Goal: Task Accomplishment & Management: Complete application form

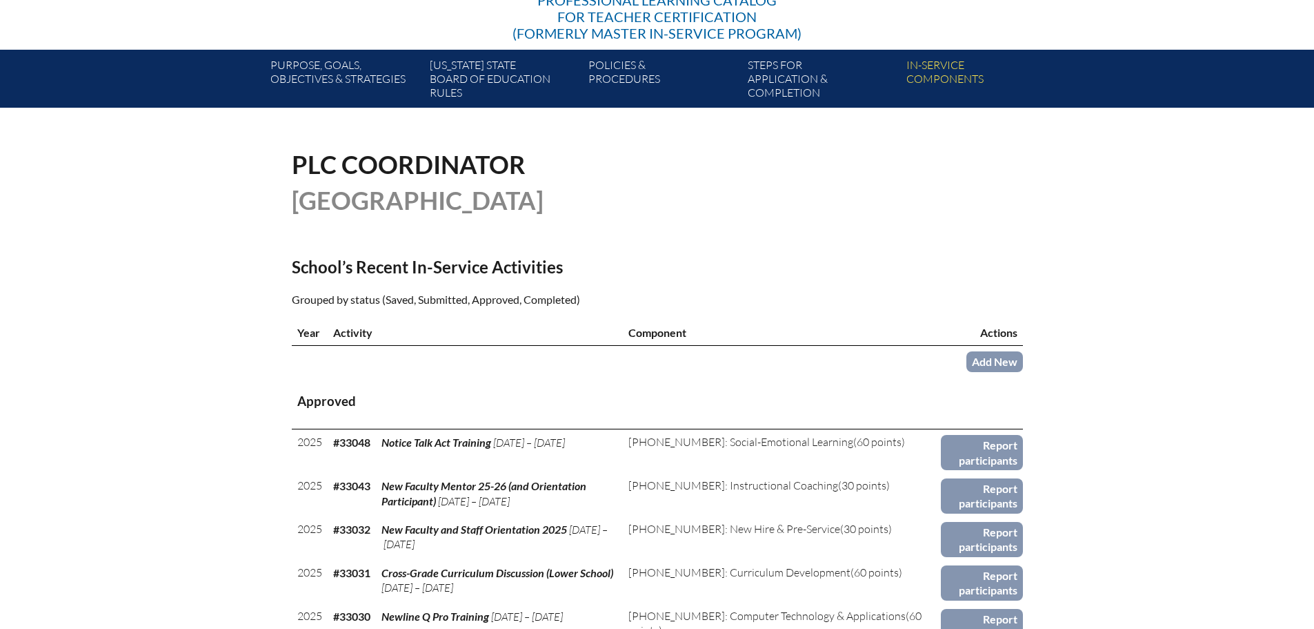
scroll to position [207, 0]
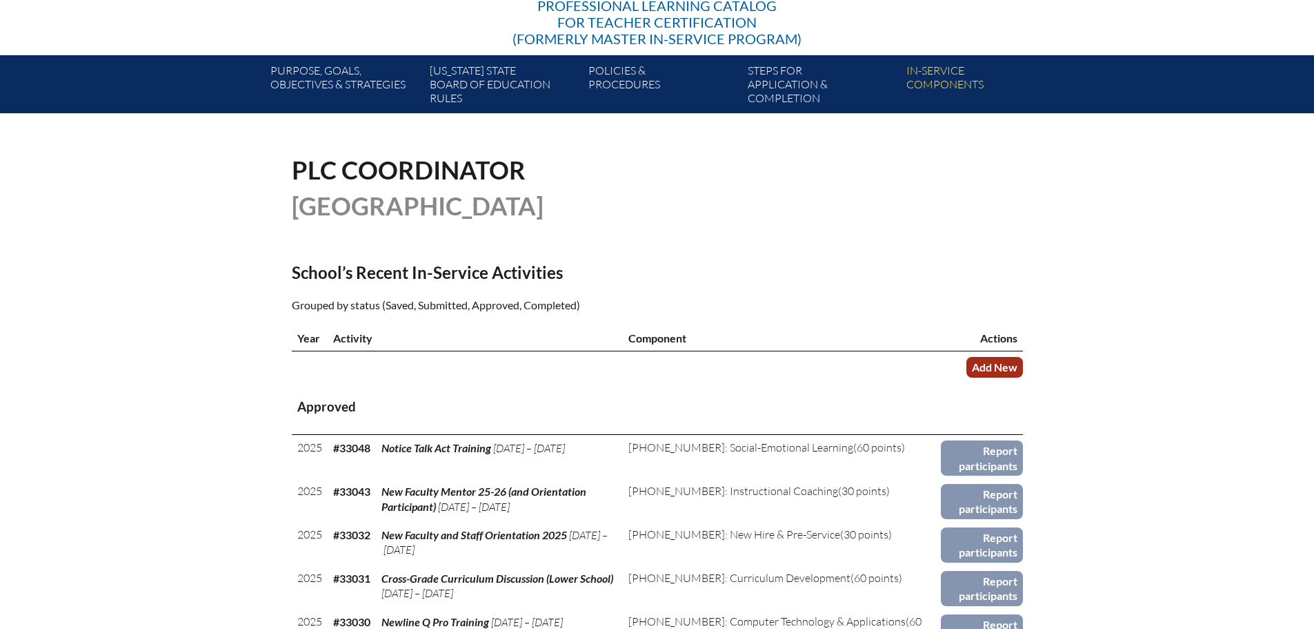
click at [1009, 362] on link "Add New" at bounding box center [995, 367] width 57 height 20
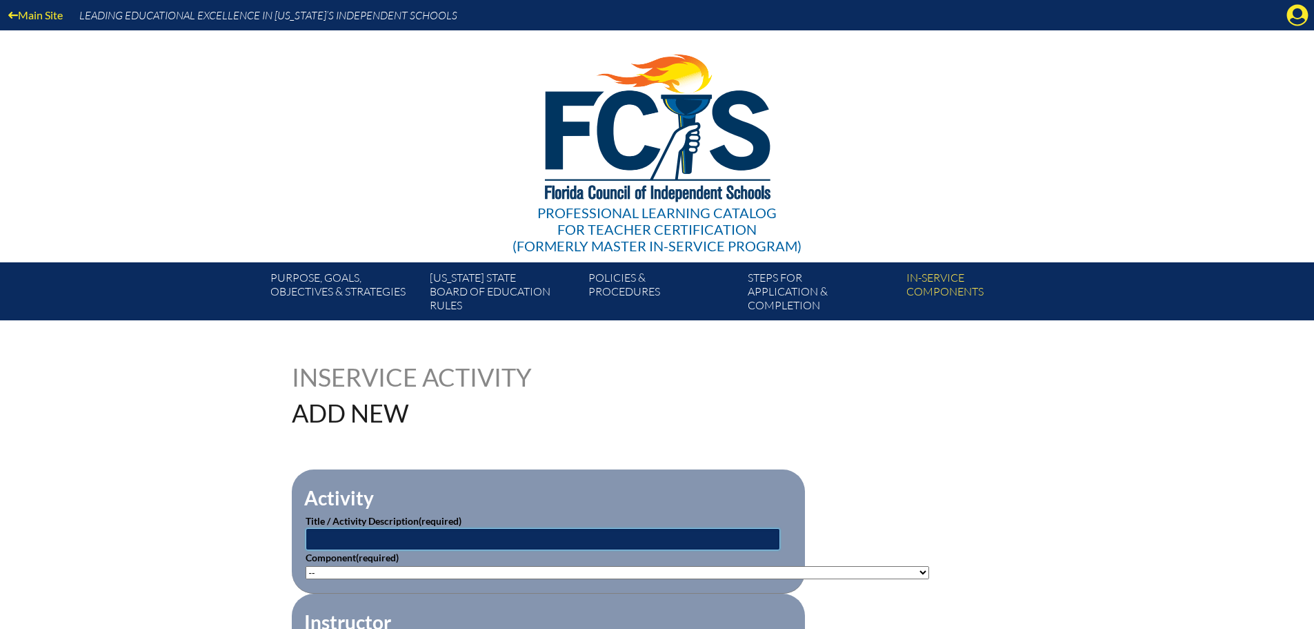
click at [504, 530] on input "text" at bounding box center [543, 539] width 475 height 22
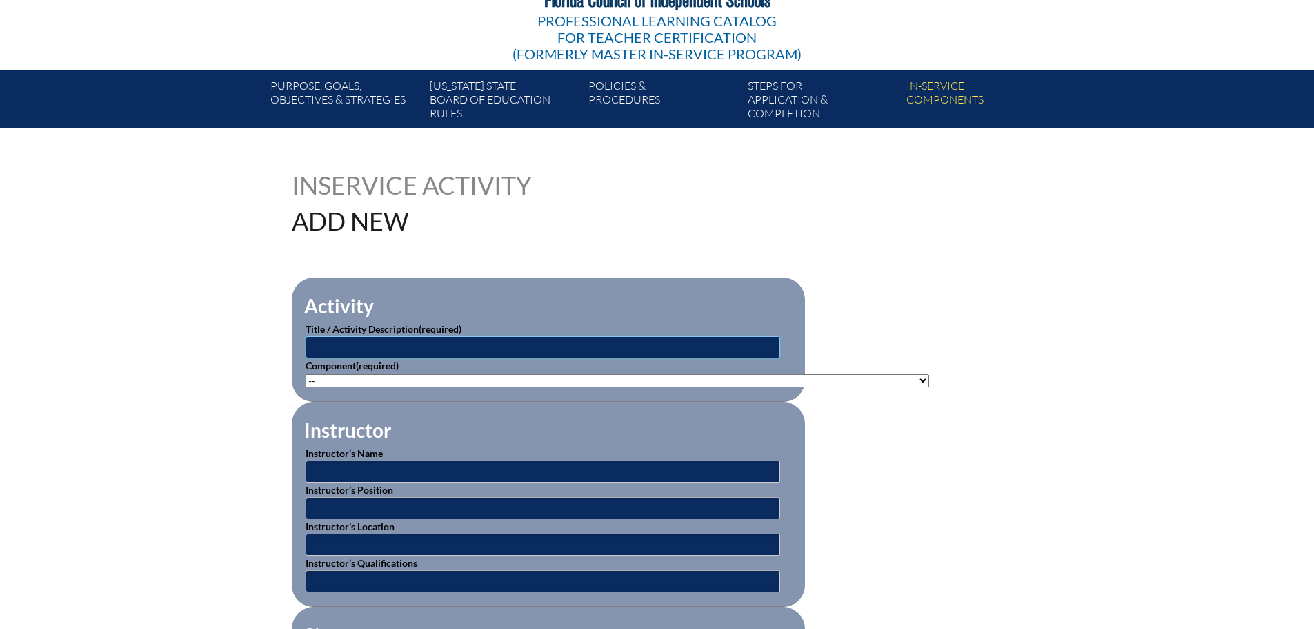
scroll to position [207, 0]
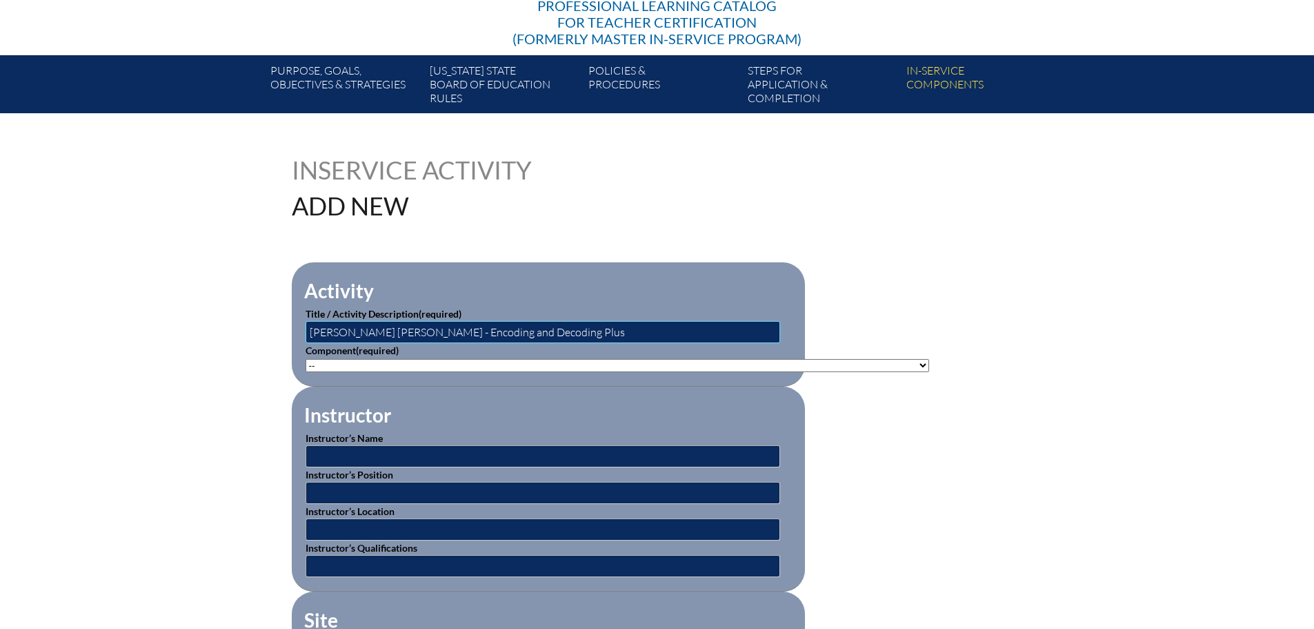
type input "[PERSON_NAME] [PERSON_NAME] - Encoding and Decoding Plus"
click at [578, 367] on select"]"] "-- 1-000-001: Appropriate Art Activities 1-000-002: Concept and Art Process for…" at bounding box center [618, 365] width 624 height 13
click at [343, 364] on select"]"] "-- 1-000-001: Appropriate Art Activities 1-000-002: Concept and Art Process for…" at bounding box center [618, 365] width 624 height 13
select select"]"] "137980"
click at [306, 359] on select"]"] "-- 1-000-001: Appropriate Art Activities 1-000-002: Concept and Art Process for…" at bounding box center [618, 365] width 624 height 13
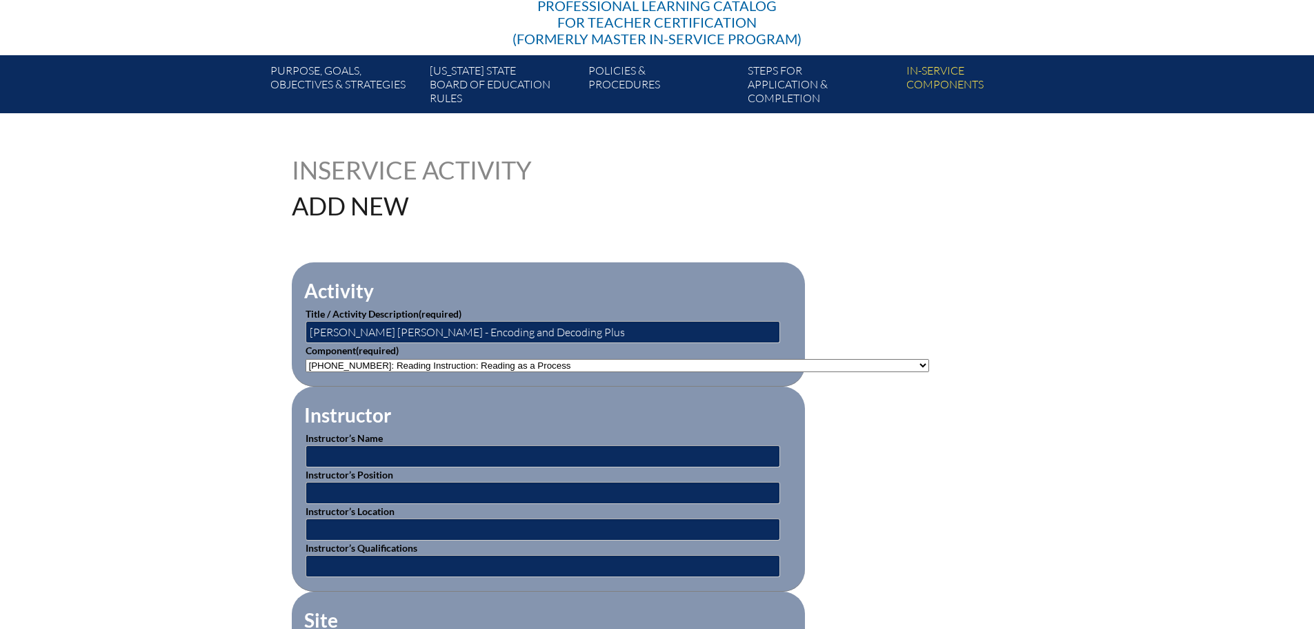
click at [440, 363] on select"]"] "-- 1-000-001: Appropriate Art Activities 1-000-002: Concept and Art Process for…" at bounding box center [618, 365] width 624 height 13
click at [306, 359] on select"]"] "-- 1-000-001: Appropriate Art Activities 1-000-002: Concept and Art Process for…" at bounding box center [618, 365] width 624 height 13
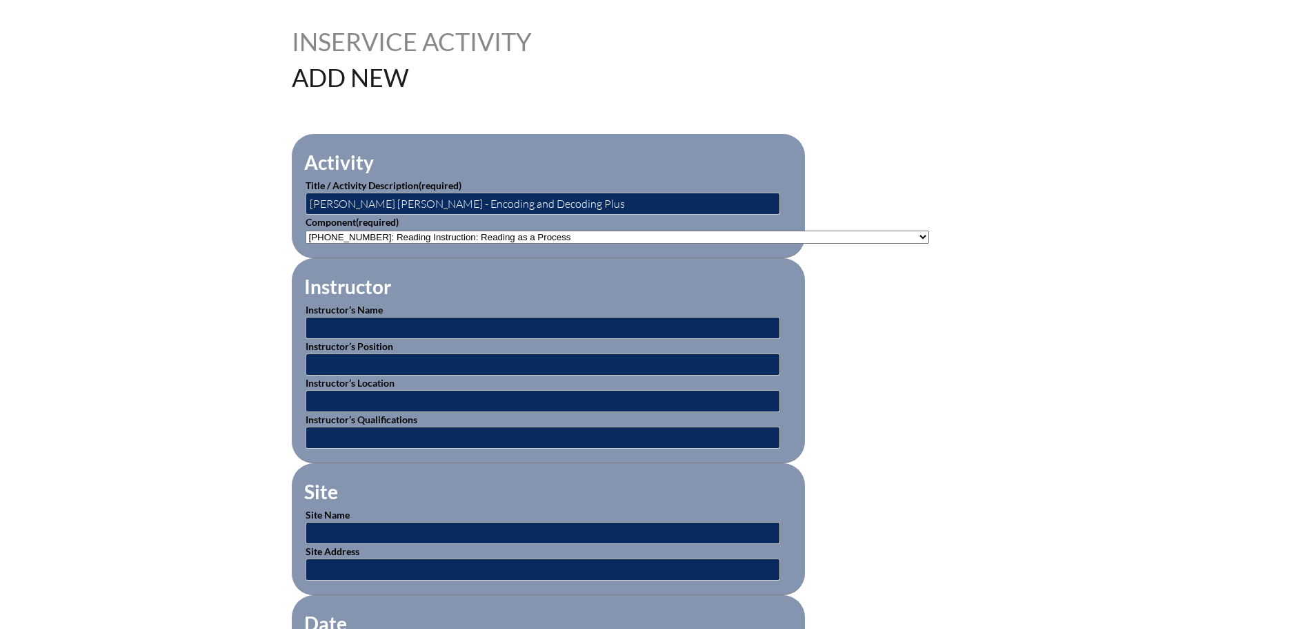
scroll to position [345, 0]
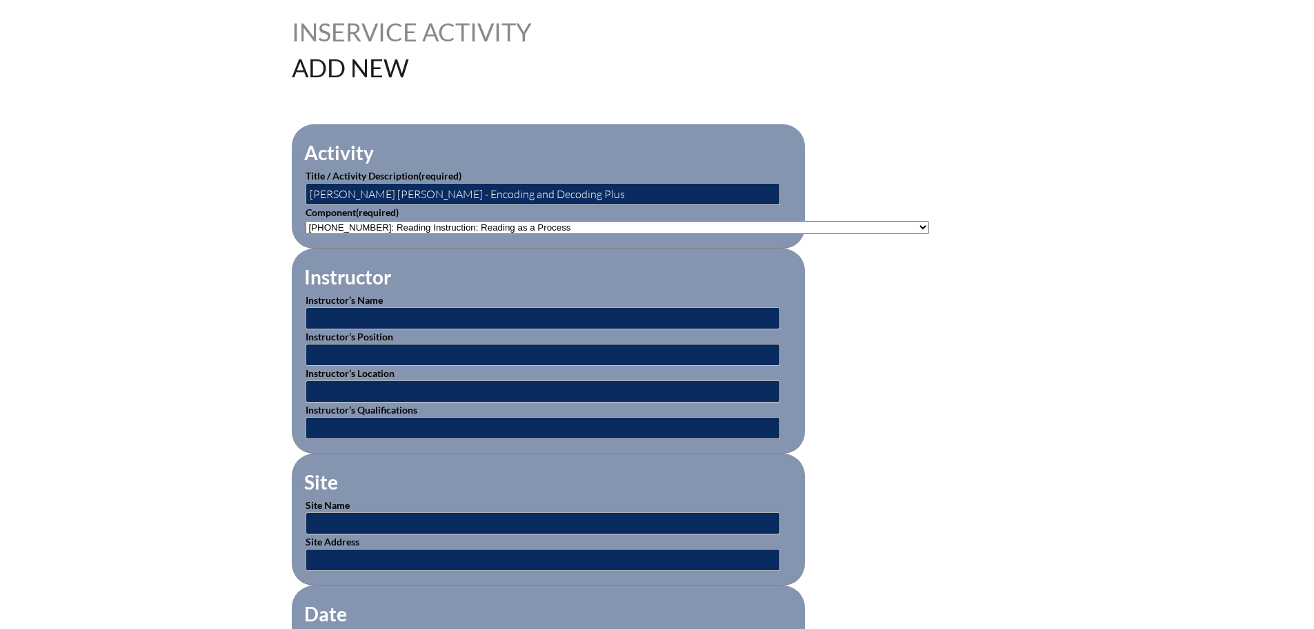
click at [428, 226] on select"]"] "-- 1-000-001: Appropriate Art Activities 1-000-002: Concept and Art Process for…" at bounding box center [618, 227] width 624 height 13
click at [306, 221] on select"]"] "-- 1-000-001: Appropriate Art Activities 1-000-002: Concept and Art Process for…" at bounding box center [618, 227] width 624 height 13
click at [573, 311] on input "text" at bounding box center [543, 318] width 475 height 22
type input "Jeanne Jeup"
click at [404, 352] on input "text" at bounding box center [543, 355] width 475 height 22
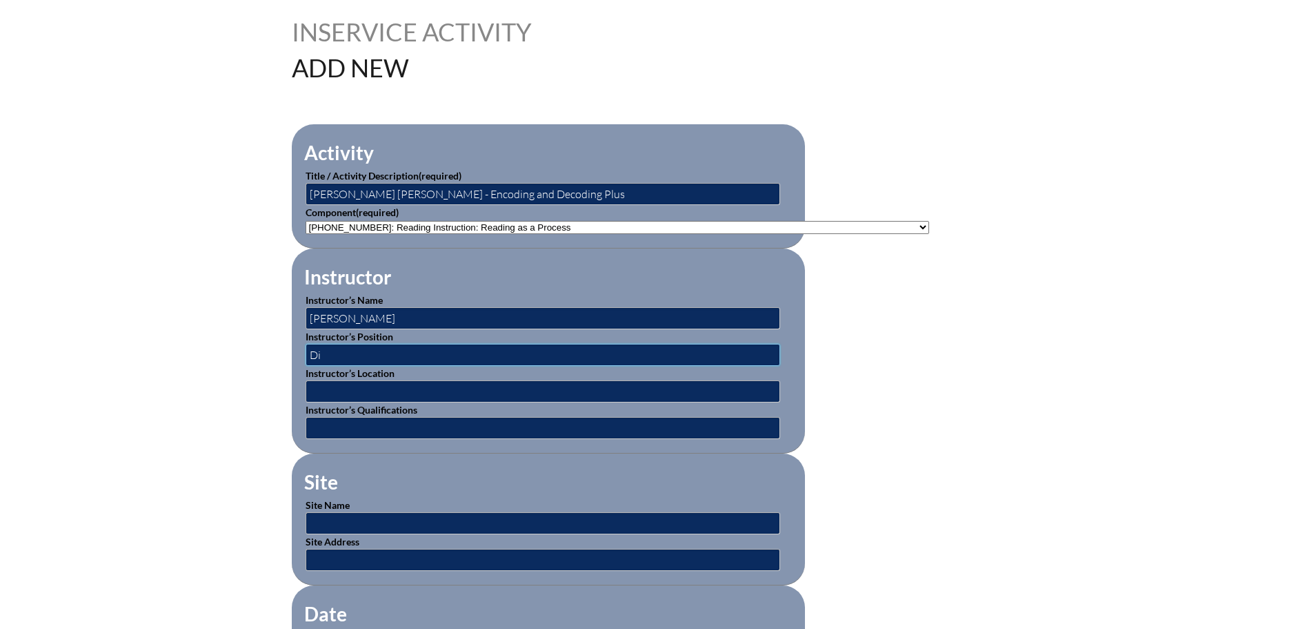
type input "D"
type input "Co-Founder"
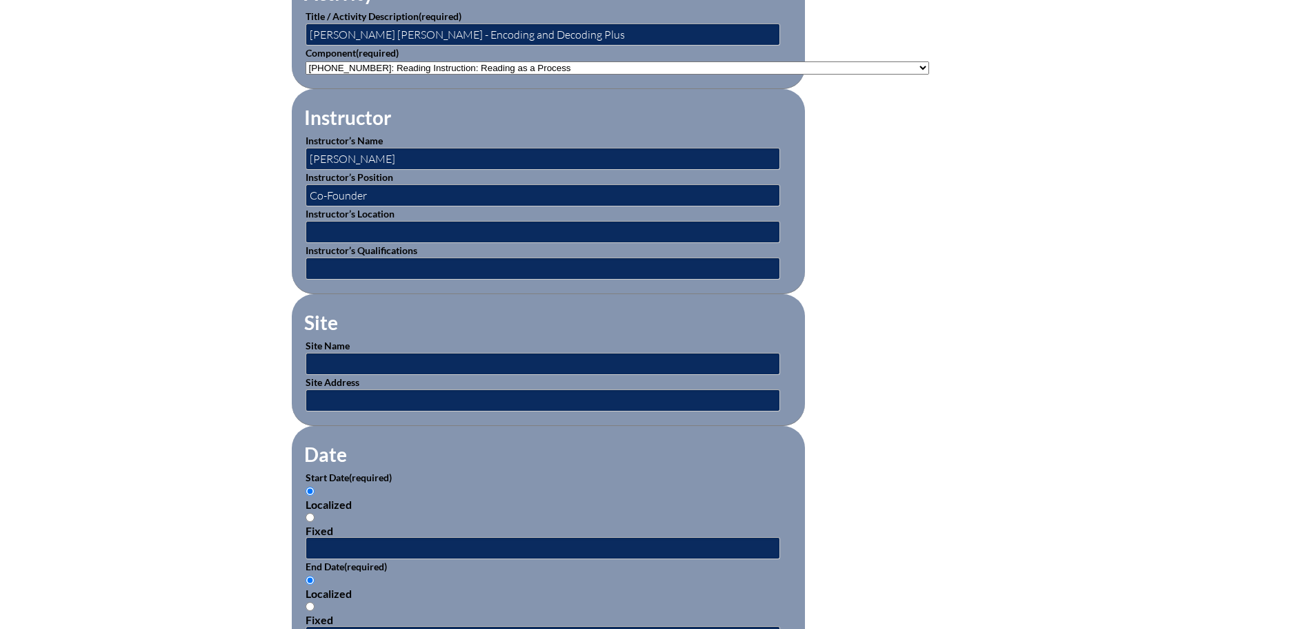
scroll to position [483, 0]
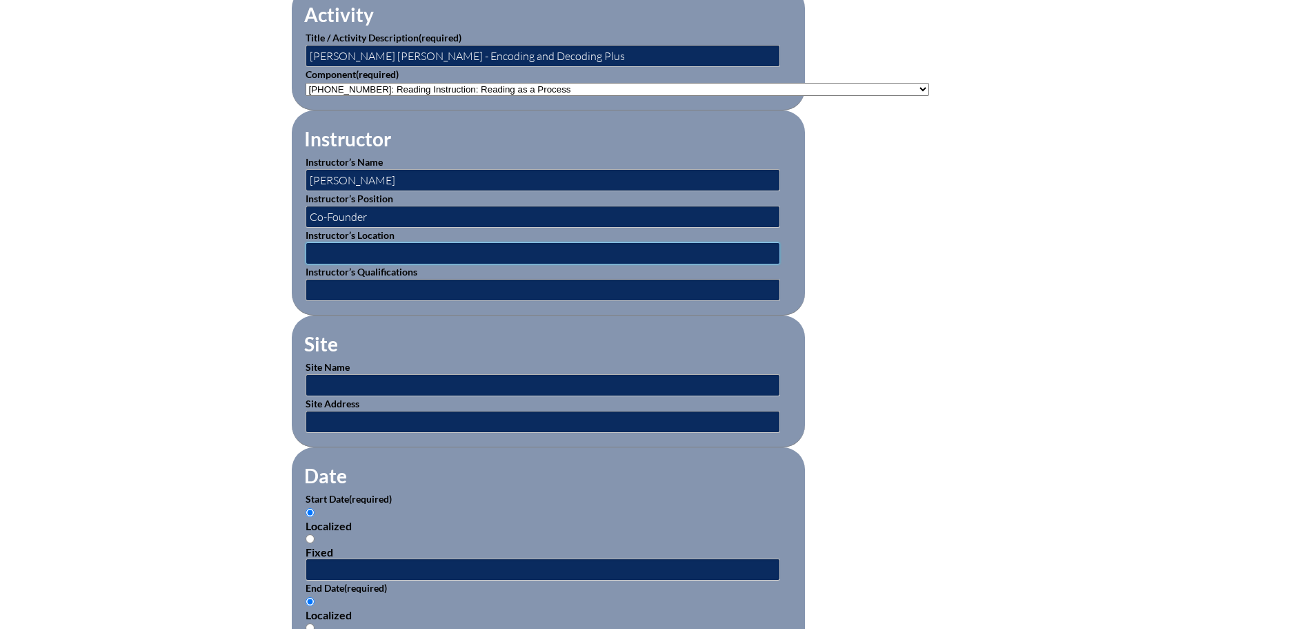
click at [366, 252] on input "text" at bounding box center [543, 253] width 475 height 22
type input "Institute for Multisensory Education"
click at [364, 374] on input "text" at bounding box center [543, 385] width 475 height 22
type input "[DOMAIN_NAME]"
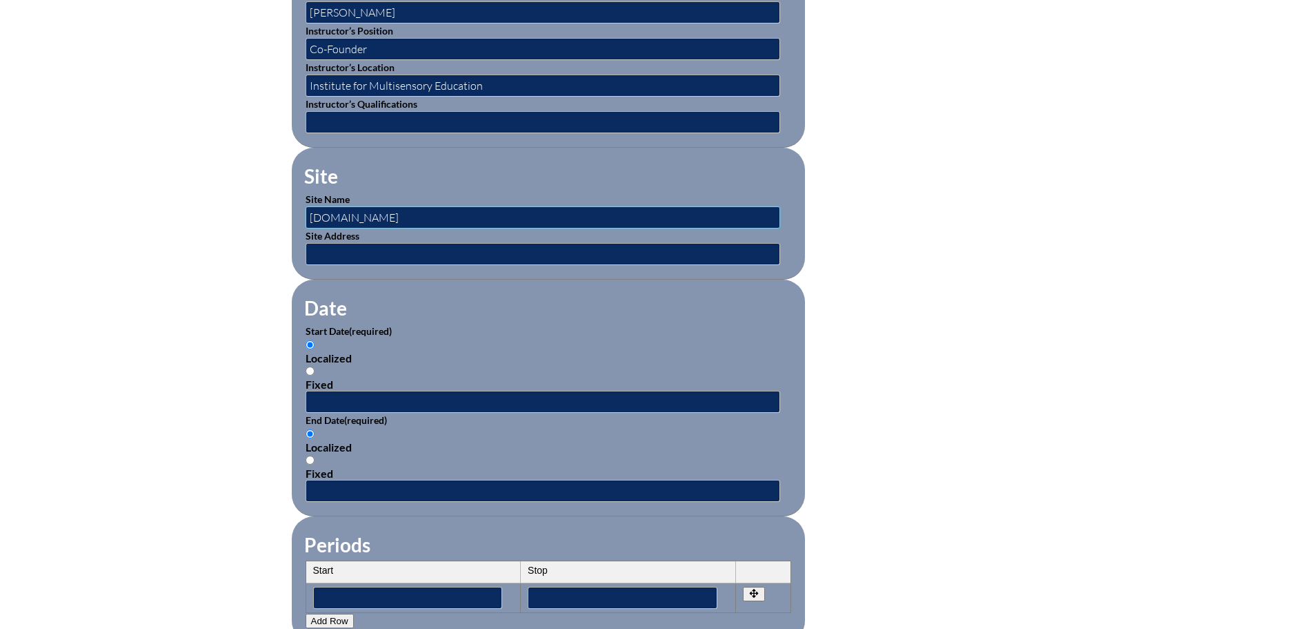
scroll to position [690, 0]
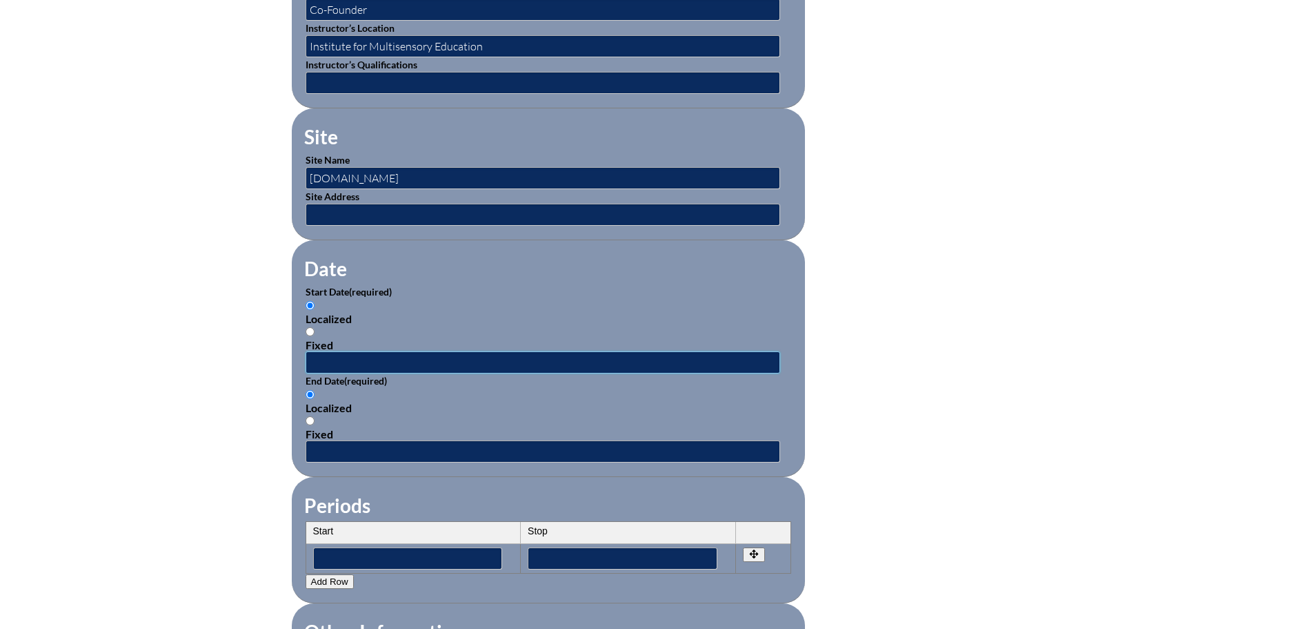
click at [441, 353] on input "text" at bounding box center [543, 362] width 475 height 22
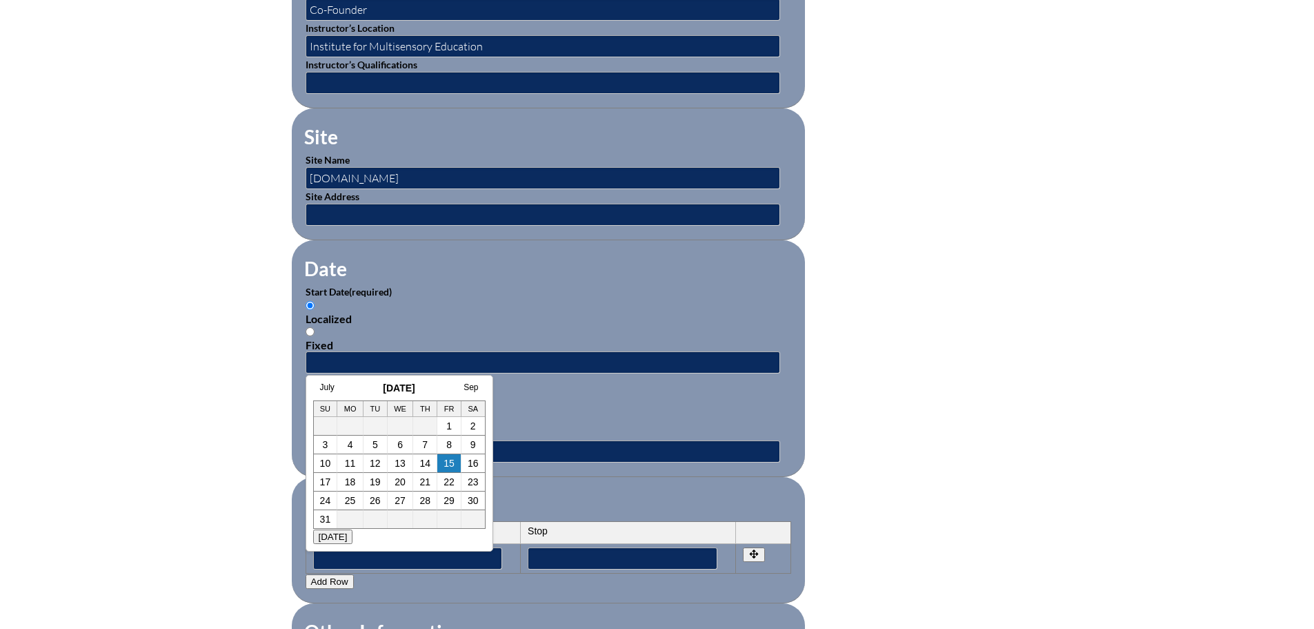
click at [350, 386] on h3 "August 2025" at bounding box center [399, 387] width 172 height 11
click at [395, 445] on td "6" at bounding box center [401, 444] width 26 height 19
click at [398, 444] on link "6" at bounding box center [400, 444] width 6 height 11
type input "2025-08-06 10:36 AM"
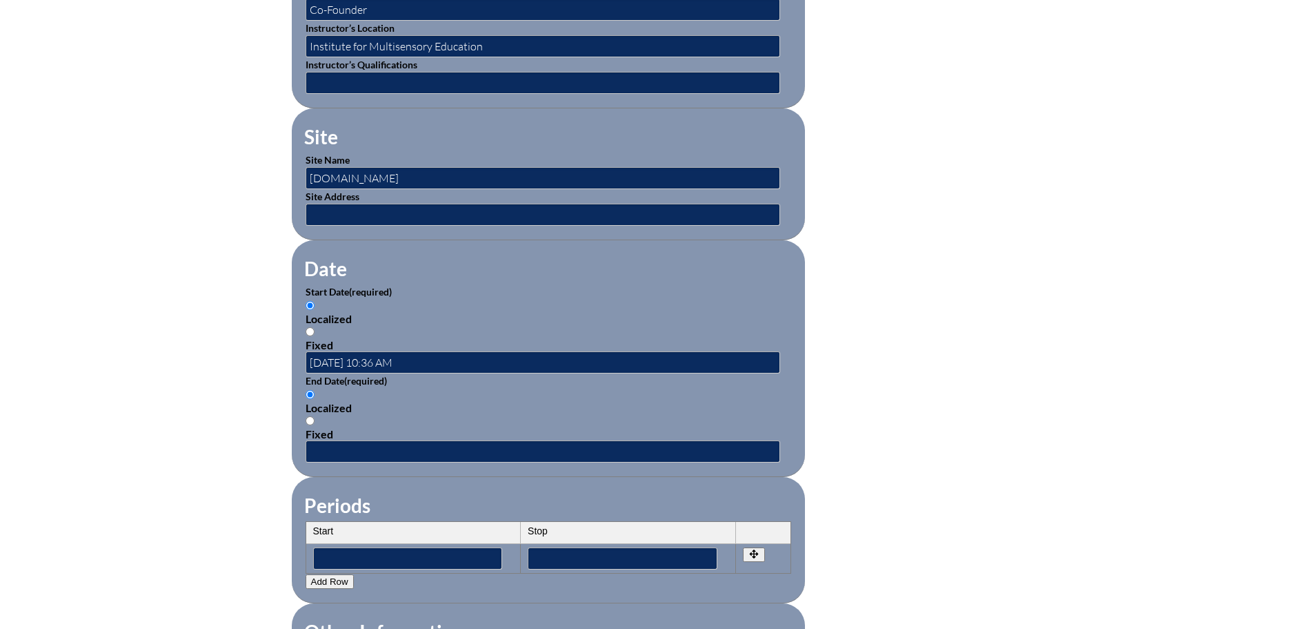
click at [334, 429] on div "Fixed" at bounding box center [549, 433] width 486 height 13
click at [315, 425] on input "Fixed" at bounding box center [310, 420] width 9 height 9
radio input "true"
click at [373, 444] on input "text" at bounding box center [543, 451] width 475 height 22
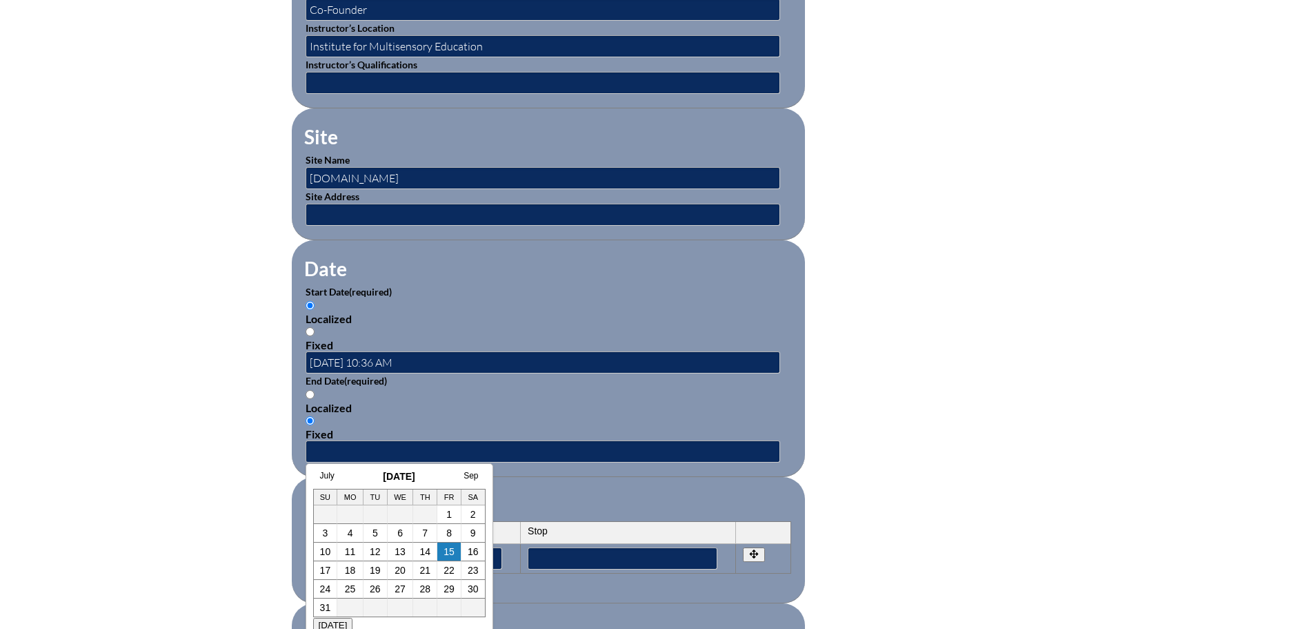
drag, startPoint x: 354, startPoint y: 476, endPoint x: 363, endPoint y: 478, distance: 9.2
click at [354, 476] on h3 "August 2025" at bounding box center [399, 476] width 172 height 11
click at [397, 535] on link "6" at bounding box center [400, 532] width 6 height 11
type input "2025-08-06 10:36 AM"
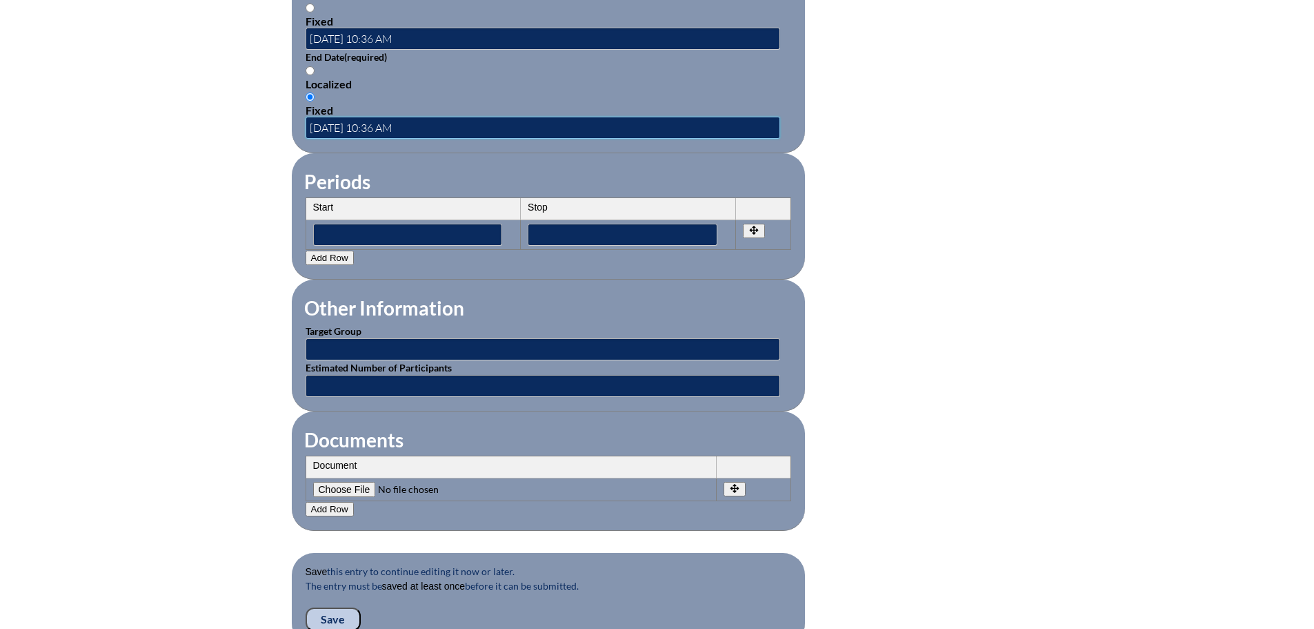
scroll to position [1035, 0]
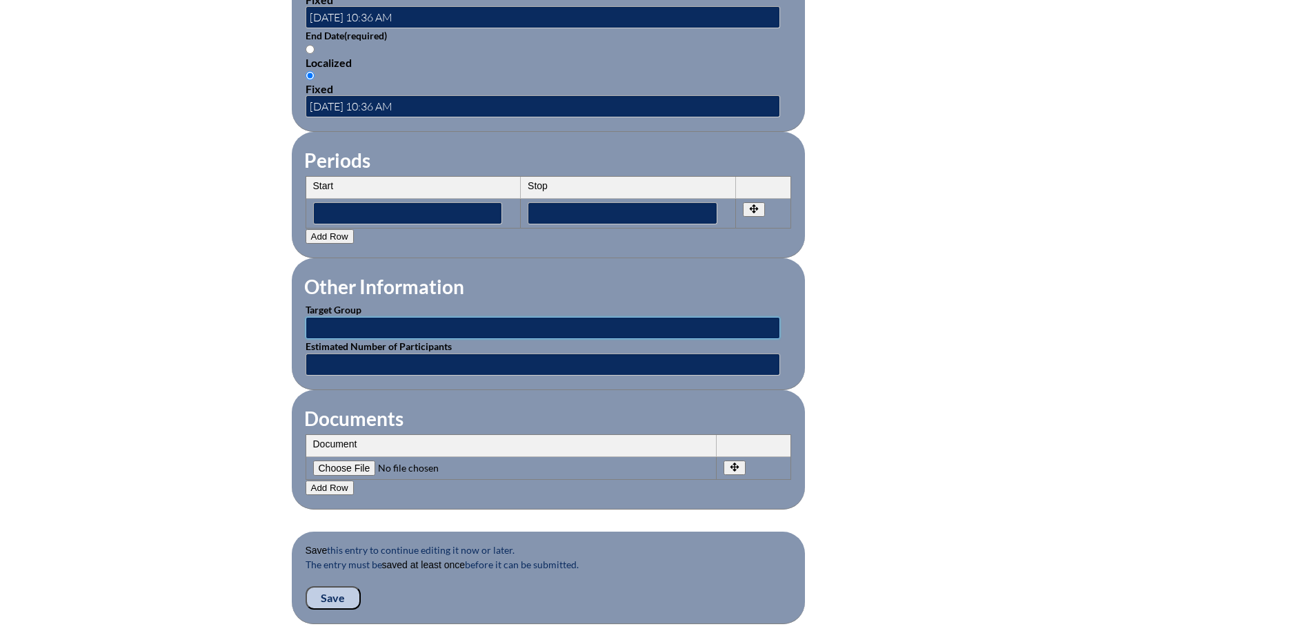
click at [429, 317] on input "text" at bounding box center [543, 328] width 475 height 22
type input "Classroom Teachers"
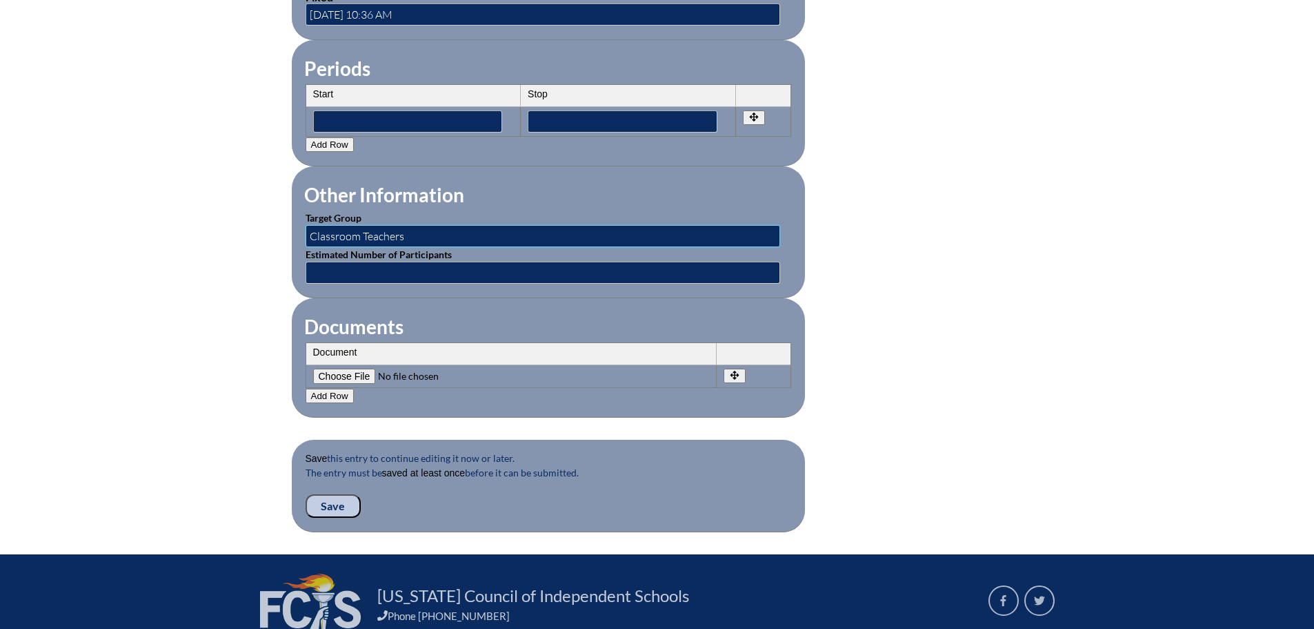
scroll to position [1173, 0]
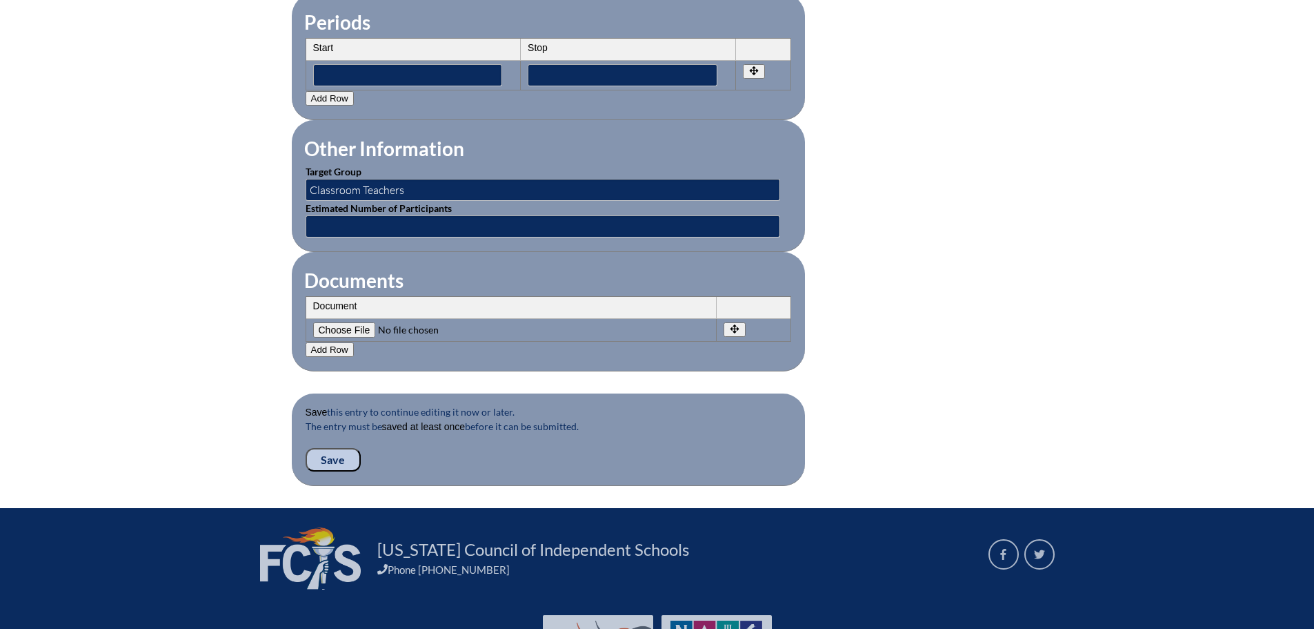
click at [352, 322] on input"] "file" at bounding box center [407, 329] width 188 height 15
type input"] "C:\fakepath\IMSE Encoding and Decoding Plus.pdf"
click at [326, 449] on input "Save" at bounding box center [333, 459] width 55 height 23
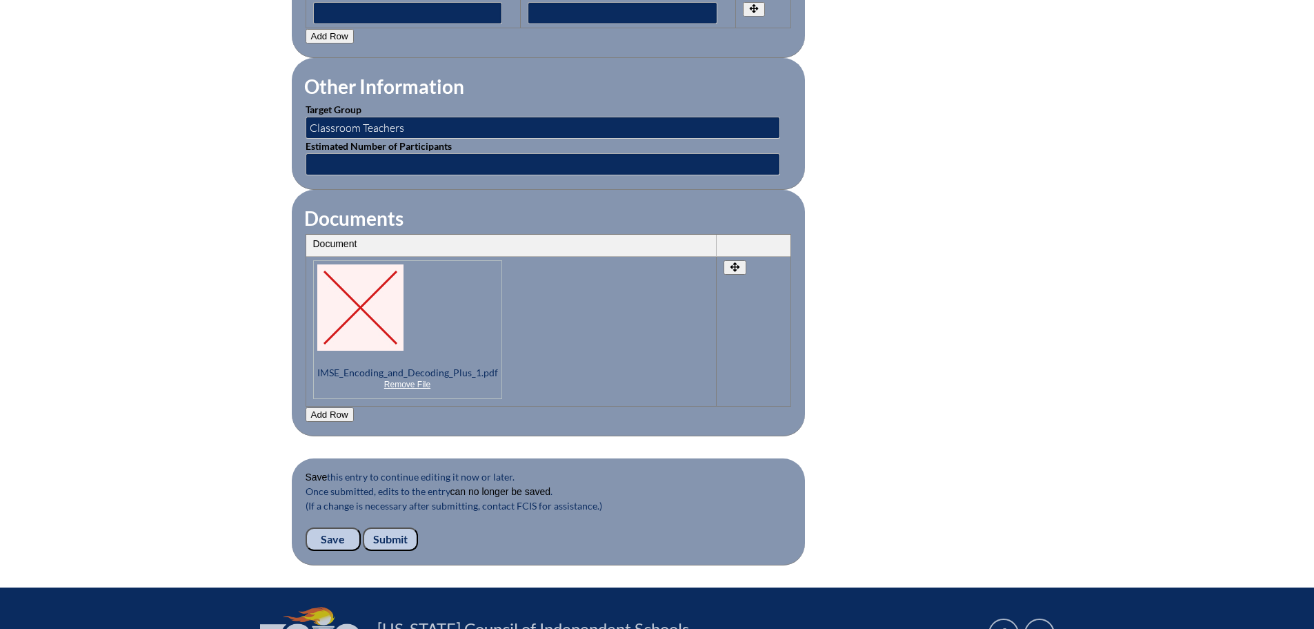
scroll to position [1380, 0]
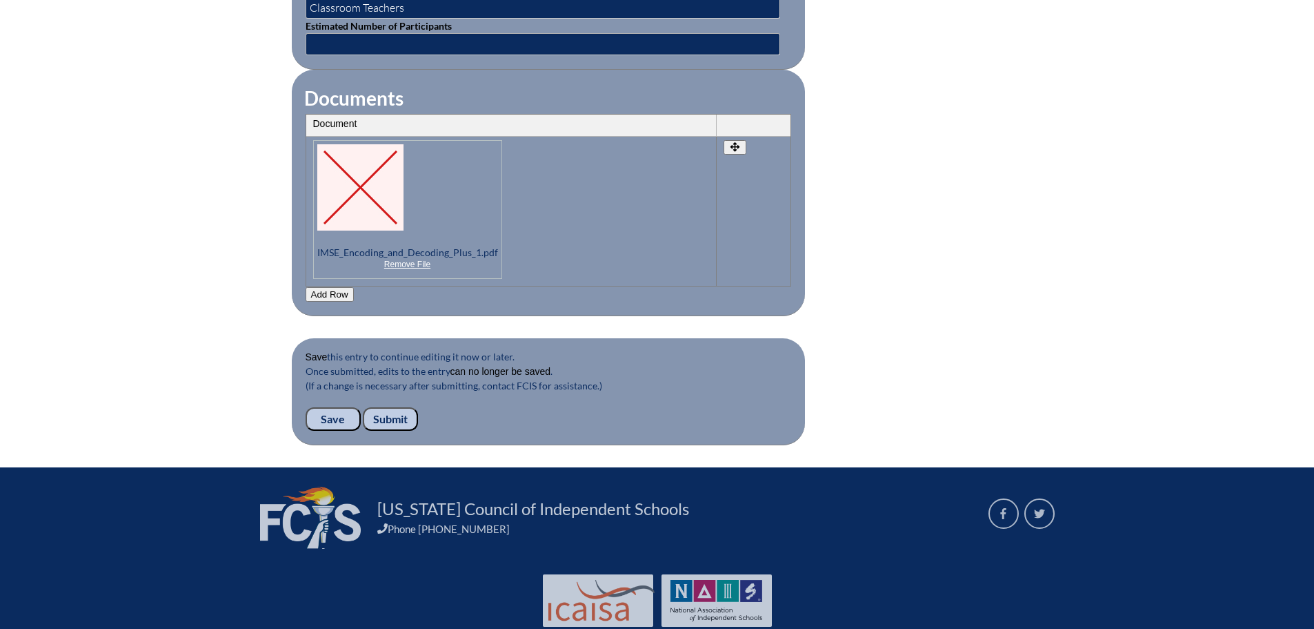
click at [395, 410] on input "Submit" at bounding box center [390, 418] width 55 height 23
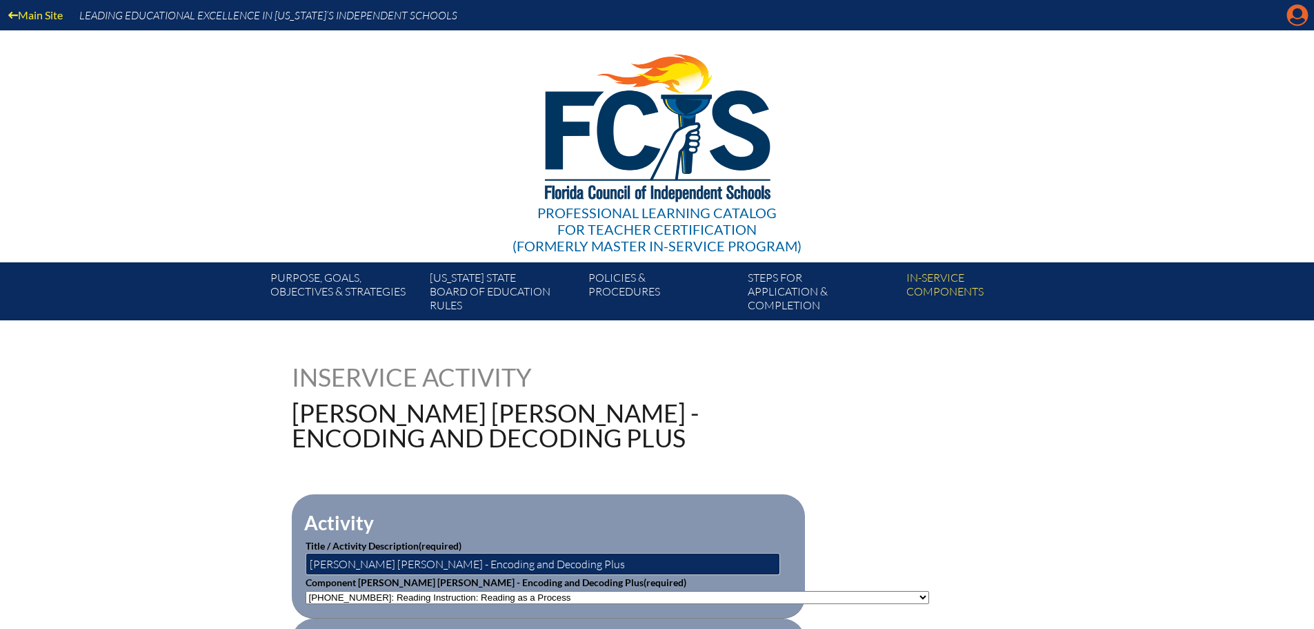
click at [1292, 21] on icon "Manage account" at bounding box center [1298, 15] width 22 height 22
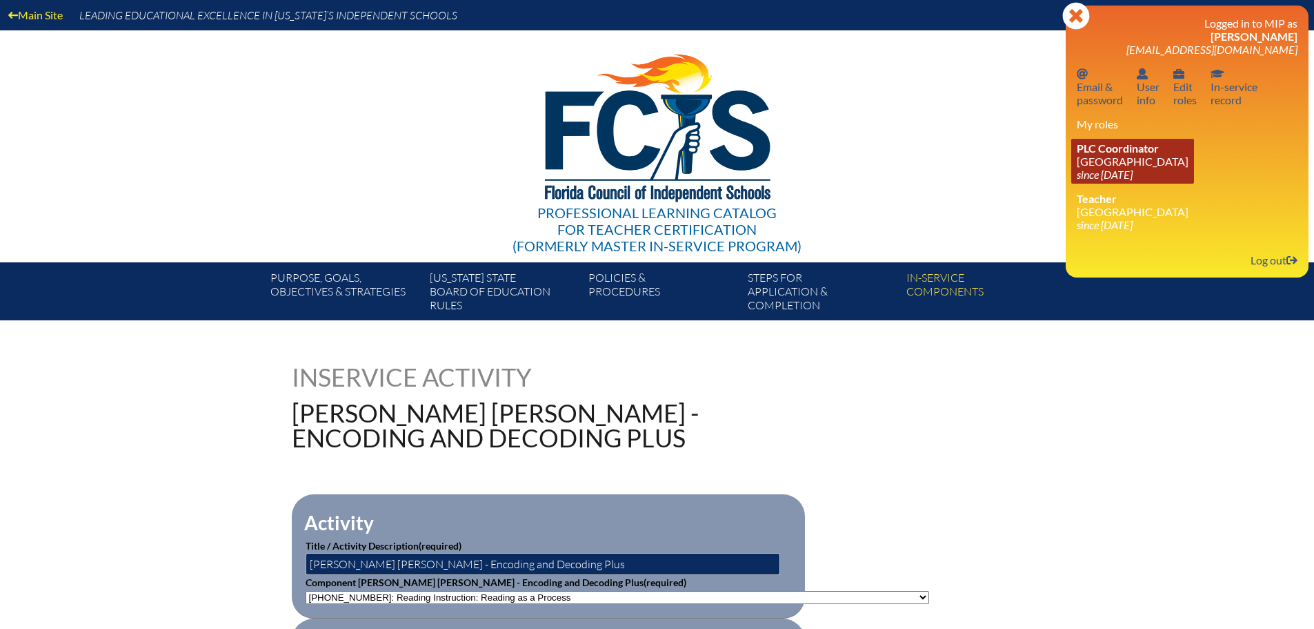
click at [1136, 157] on link "PLC Coordinator Canterbury School since 2021 Aug 2" at bounding box center [1132, 161] width 123 height 45
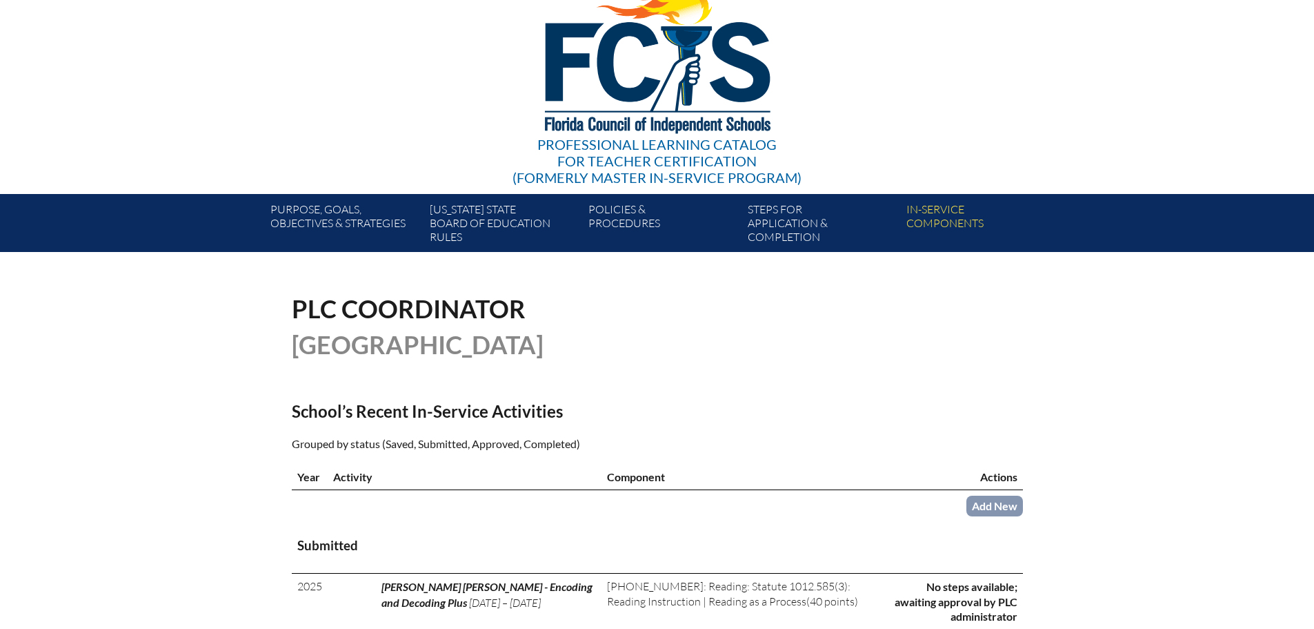
scroll to position [276, 0]
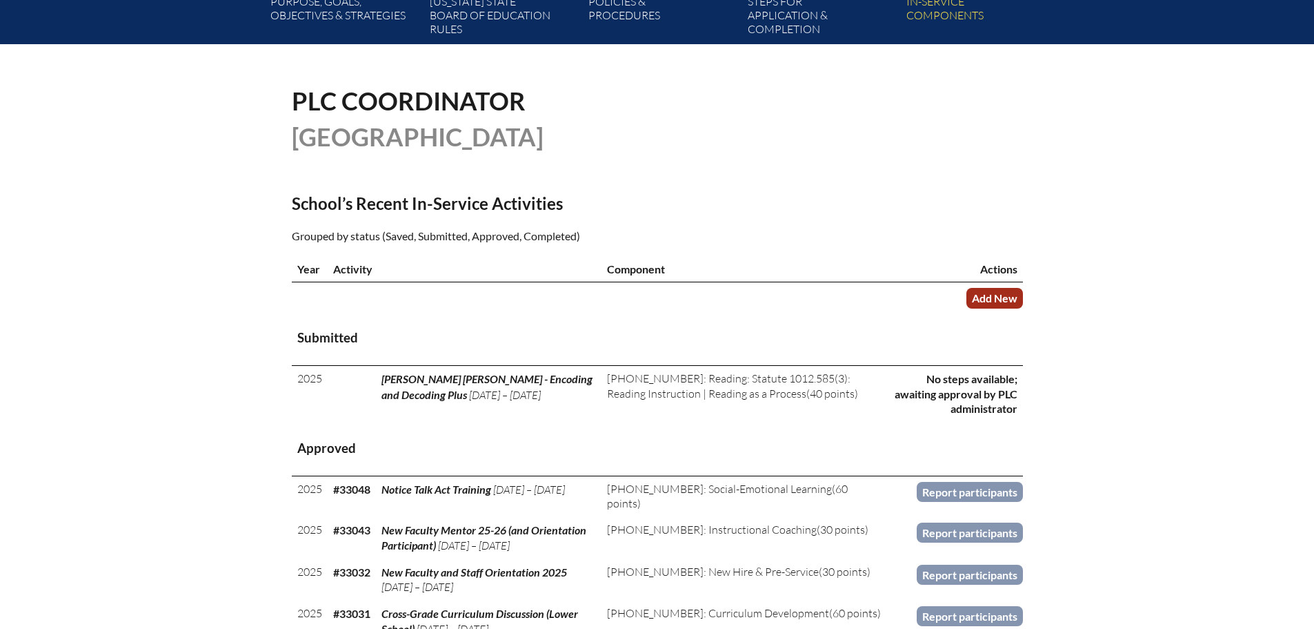
click at [1010, 292] on link "Add New" at bounding box center [995, 298] width 57 height 20
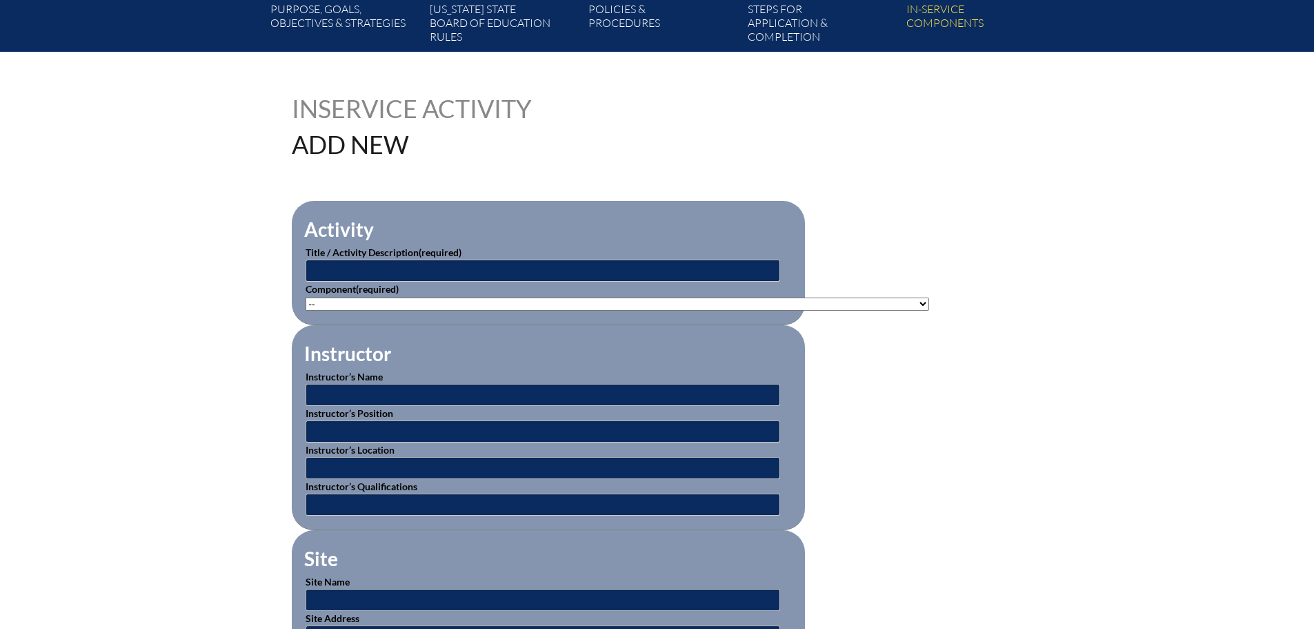
scroll to position [276, 0]
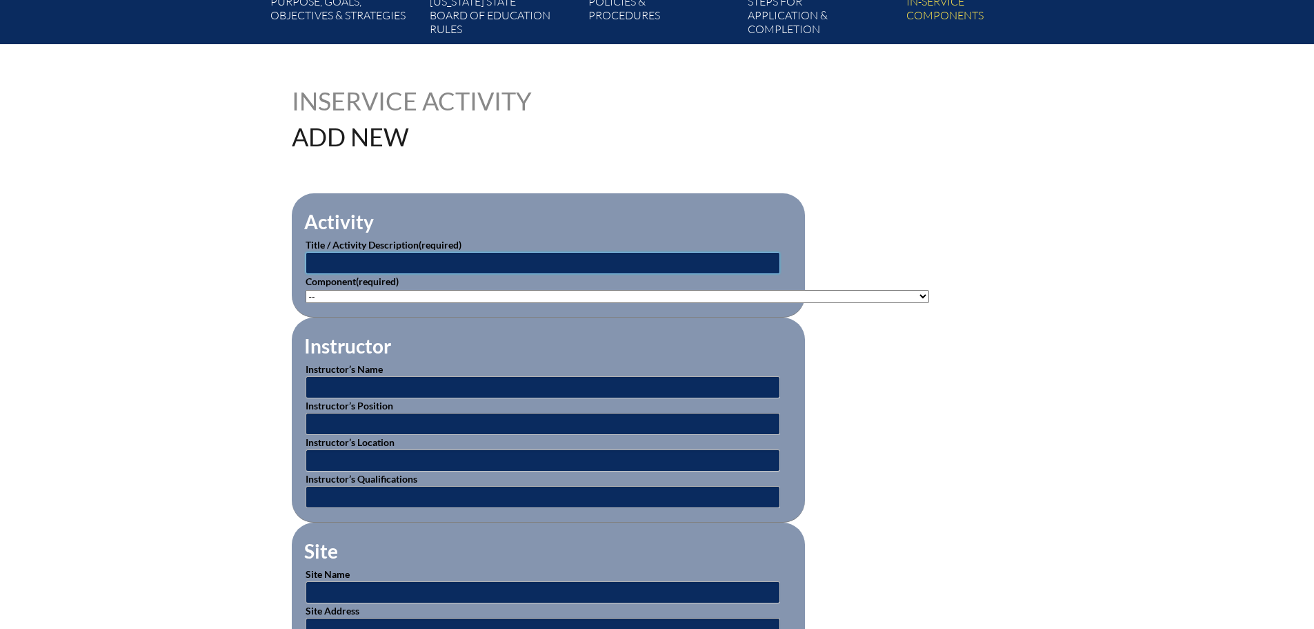
click at [760, 263] on input "text" at bounding box center [543, 263] width 475 height 22
type input "[PERSON_NAME] [PERSON_NAME] Writing/Grammar Training"
click at [804, 293] on select"]"] "-- [PHONE_NUMBER]: Appropriate Art Activities [PHONE_NUMBER]: Concept and Art P…" at bounding box center [618, 296] width 624 height 13
select select"]"] "20423"
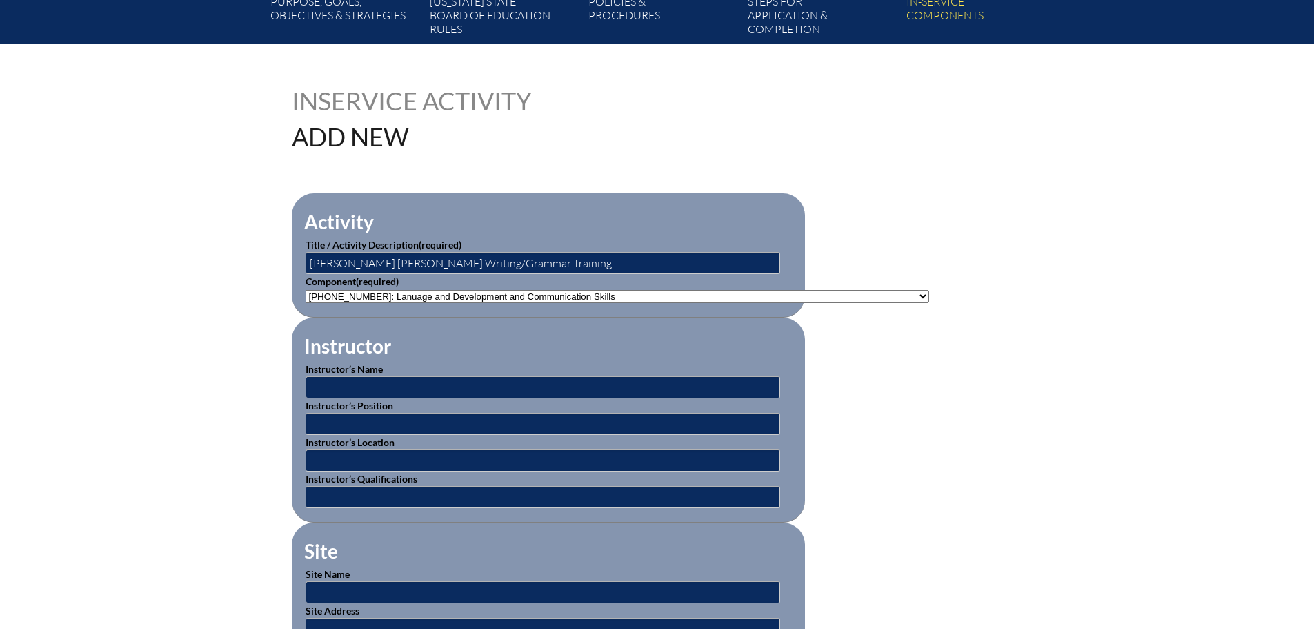
click at [306, 290] on select"]"] "-- [PHONE_NUMBER]: Appropriate Art Activities [PHONE_NUMBER]: Concept and Art P…" at bounding box center [618, 296] width 624 height 13
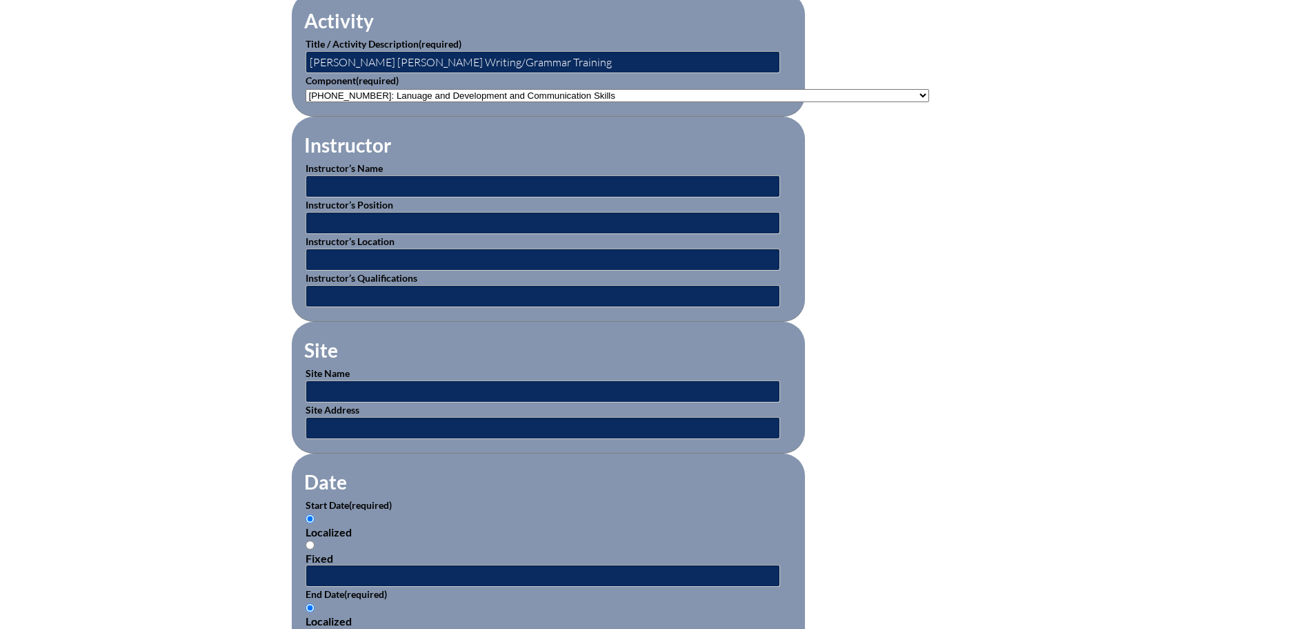
scroll to position [483, 0]
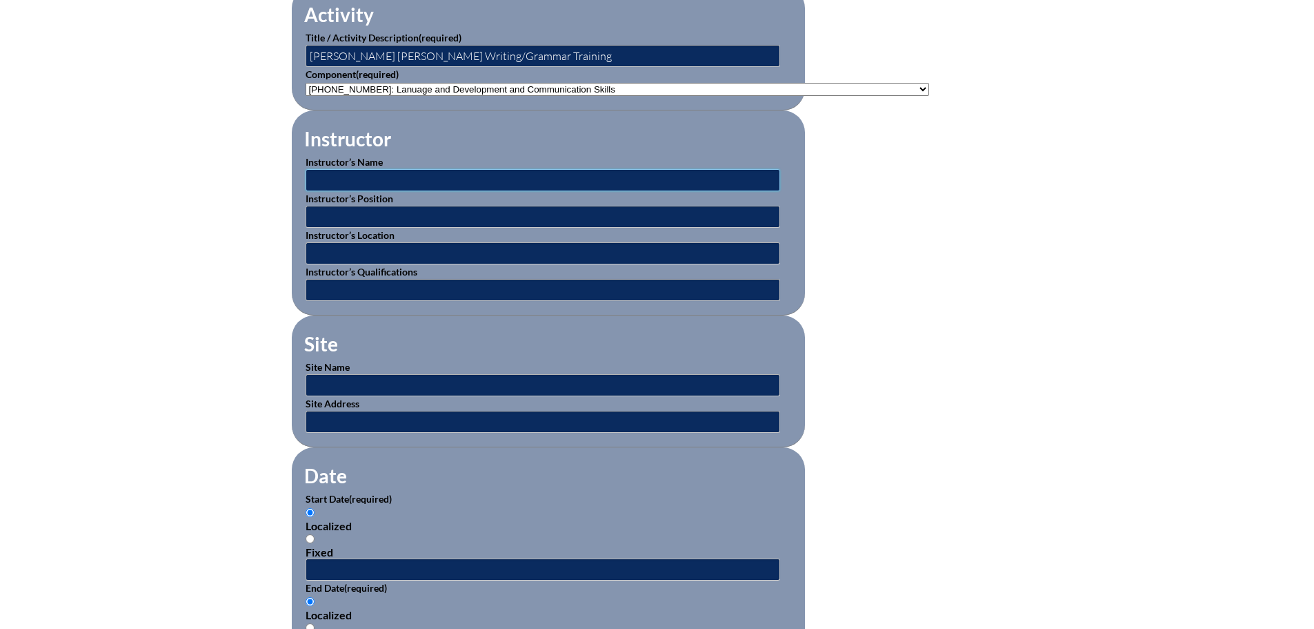
click at [376, 175] on input "text" at bounding box center [543, 180] width 475 height 22
type input "[PERSON_NAME]"
click at [404, 210] on input "text" at bounding box center [543, 217] width 475 height 22
type input "Director of Instruction"
click at [440, 248] on input "text" at bounding box center [543, 253] width 475 height 22
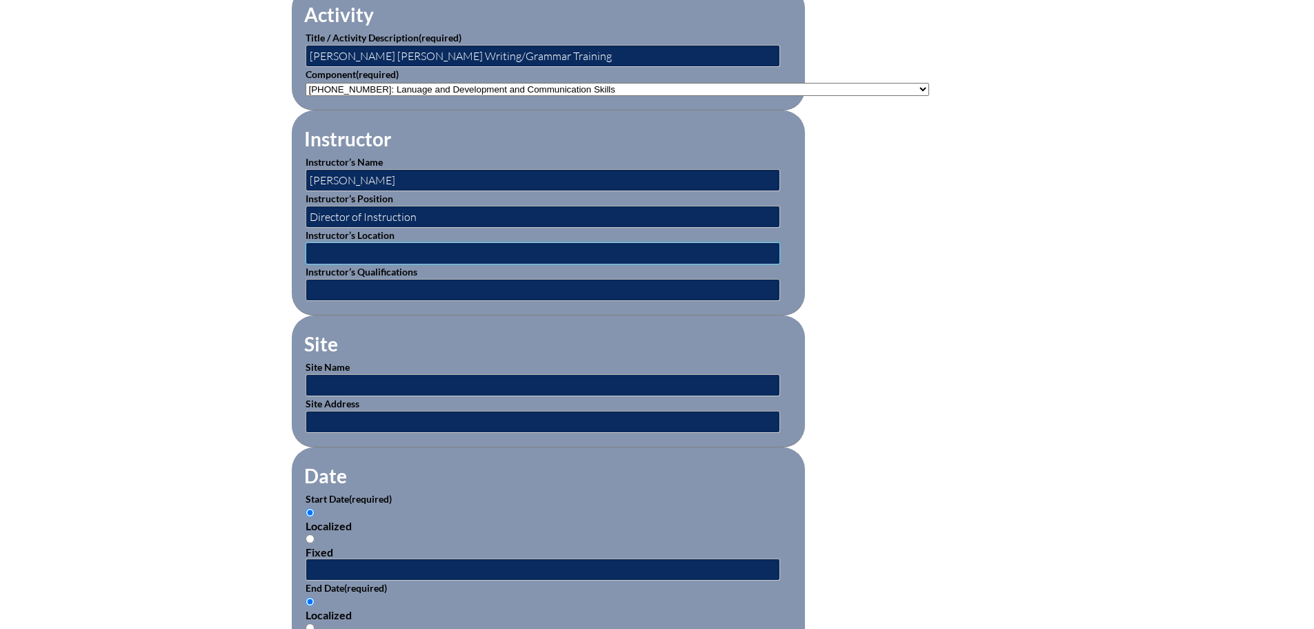
type input "Institute for Multisensory Education"
drag, startPoint x: 470, startPoint y: 378, endPoint x: 468, endPoint y: 387, distance: 9.1
click at [471, 378] on input "text" at bounding box center [543, 385] width 475 height 22
type input "[DOMAIN_NAME]"
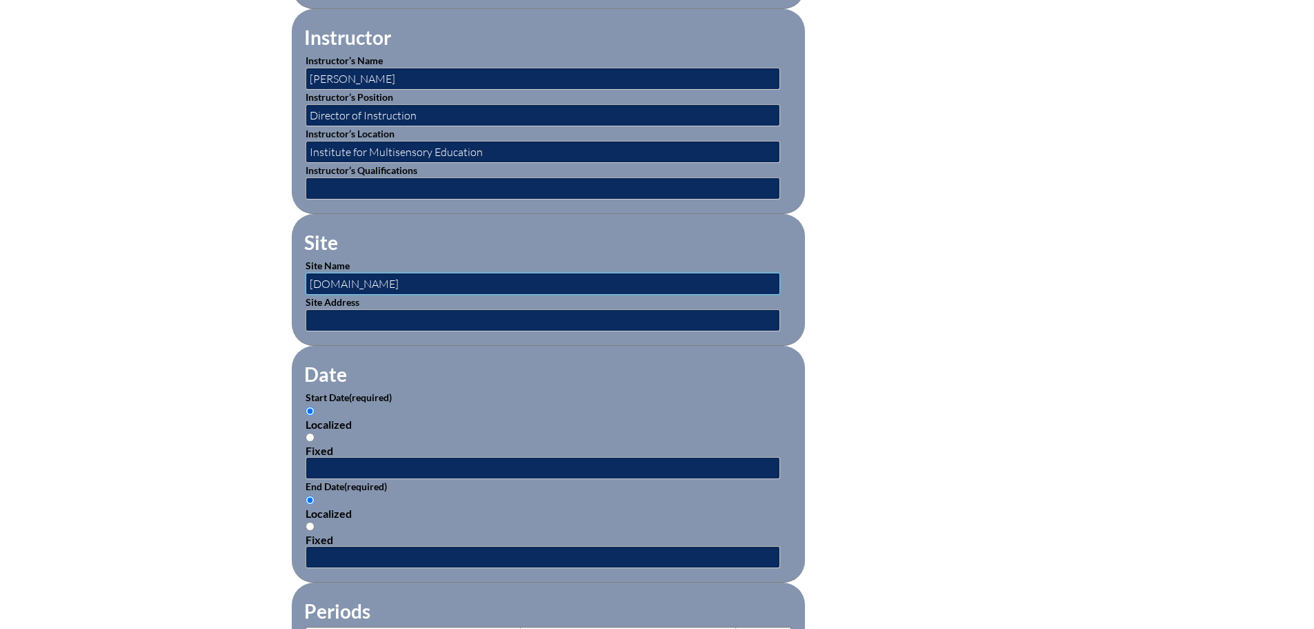
scroll to position [621, 0]
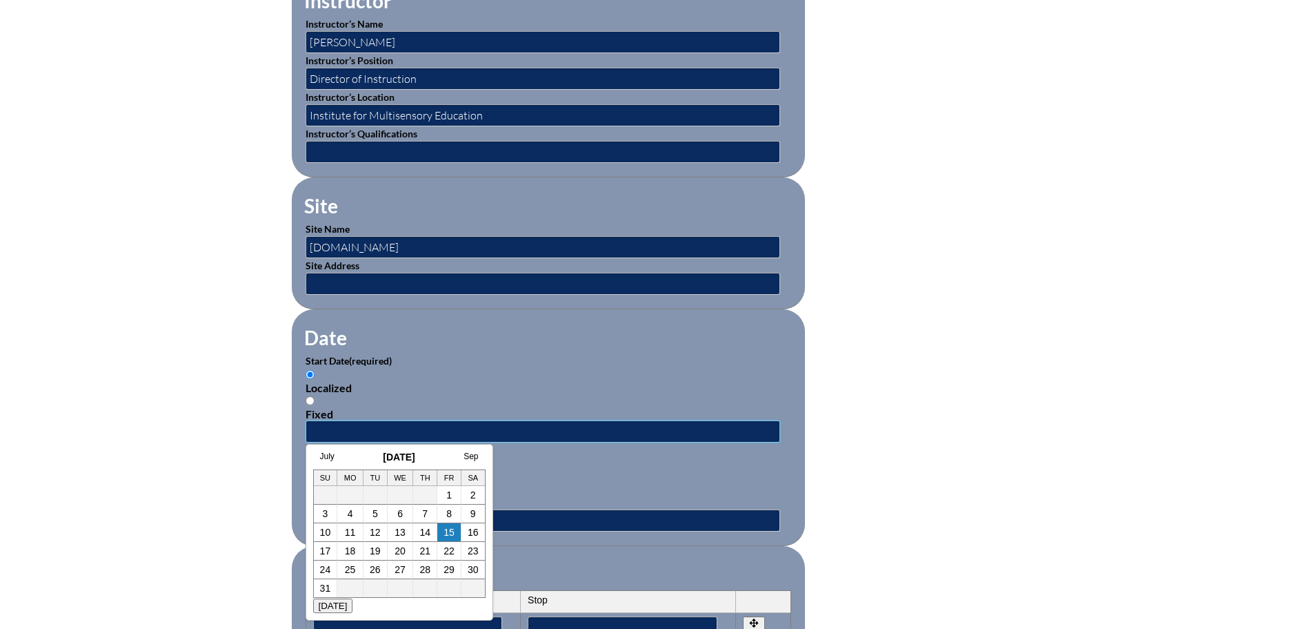
click at [448, 420] on input "text" at bounding box center [543, 431] width 475 height 22
click at [352, 452] on h3 "August 2025" at bounding box center [399, 456] width 172 height 11
click at [378, 513] on td "5" at bounding box center [376, 513] width 24 height 19
click at [376, 513] on link "5" at bounding box center [376, 513] width 6 height 11
type input "2025-08-05 10:39 AM"
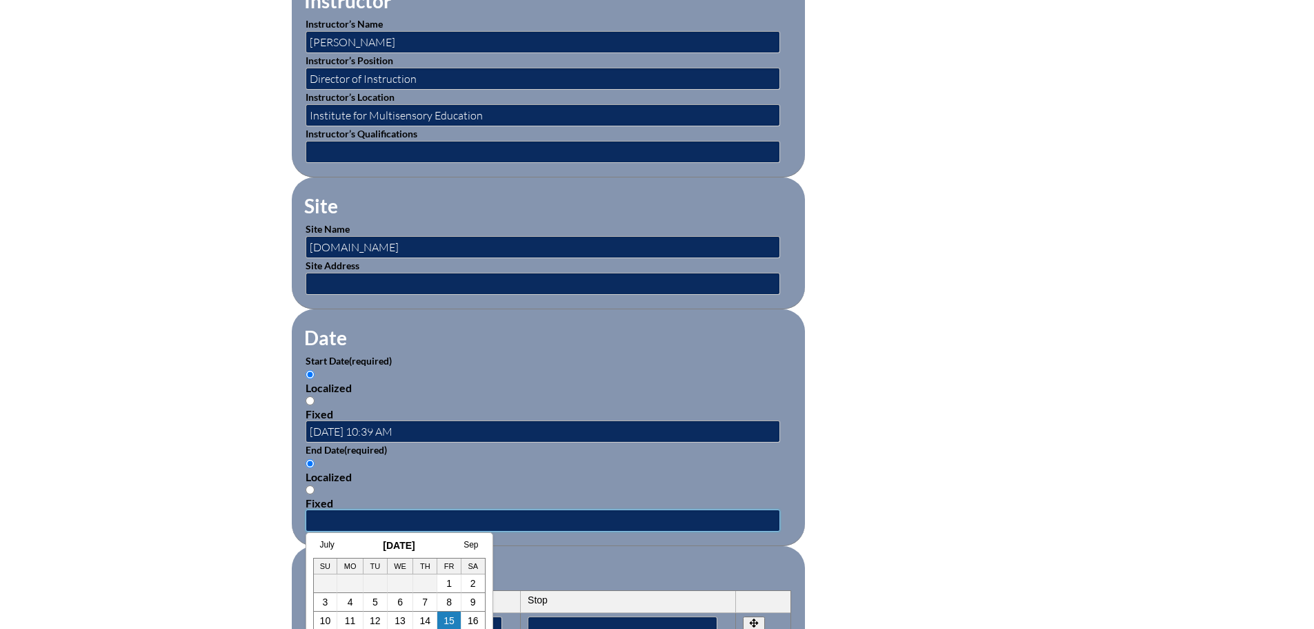
click at [419, 511] on input "text" at bounding box center [543, 520] width 475 height 22
click at [363, 539] on div "July August 2025 Sep Su Mo Tu We Th Fr Sa 1 2 3 4 5 6 7 8 9 10 11 12 13 14 15 1…" at bounding box center [400, 620] width 188 height 177
click at [374, 599] on link "5" at bounding box center [376, 601] width 6 height 11
type input "2025-08-05 10:39 AM"
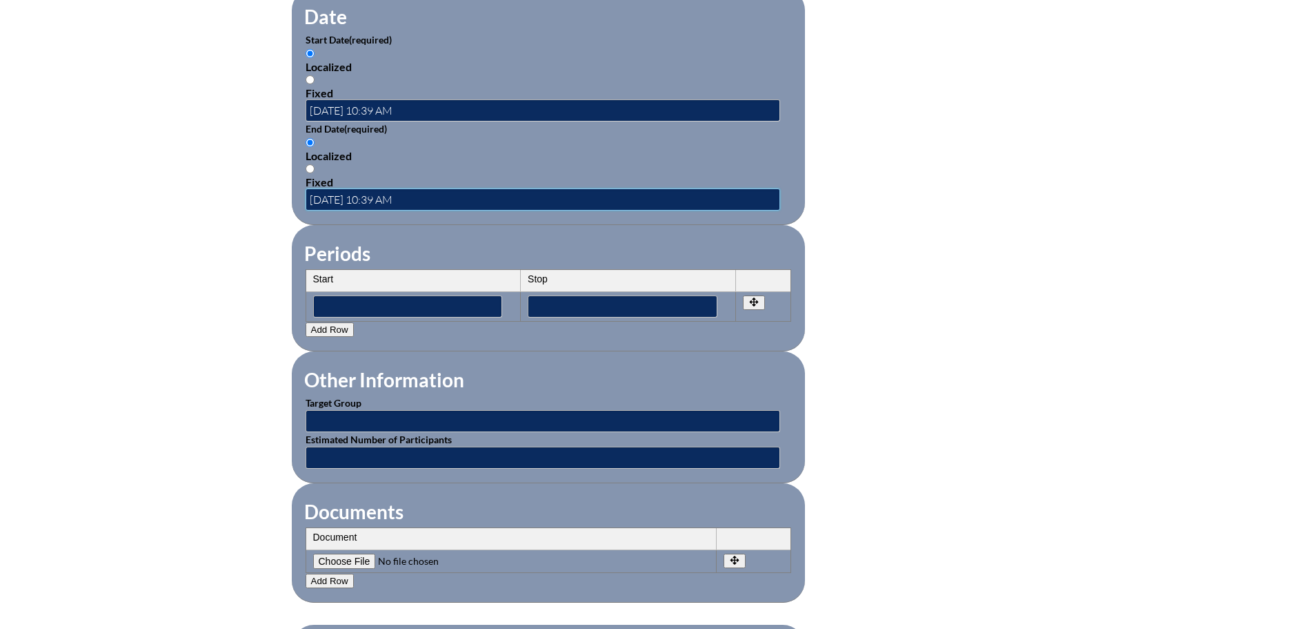
scroll to position [966, 0]
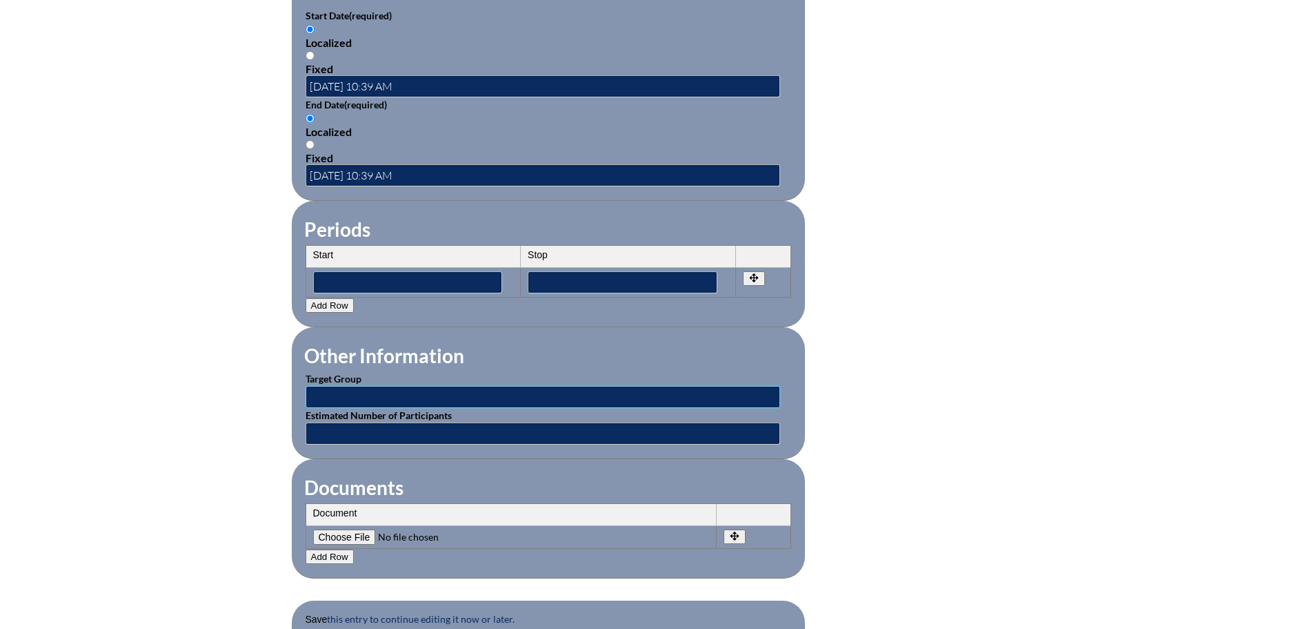
click at [323, 393] on input "text" at bounding box center [543, 397] width 475 height 22
type input "Classroom Teachers"
click at [340, 530] on input"] "file" at bounding box center [407, 536] width 188 height 15
type input"] "C:\fakepath\IMSE Writing and Grammar 6 Hours.pdf"
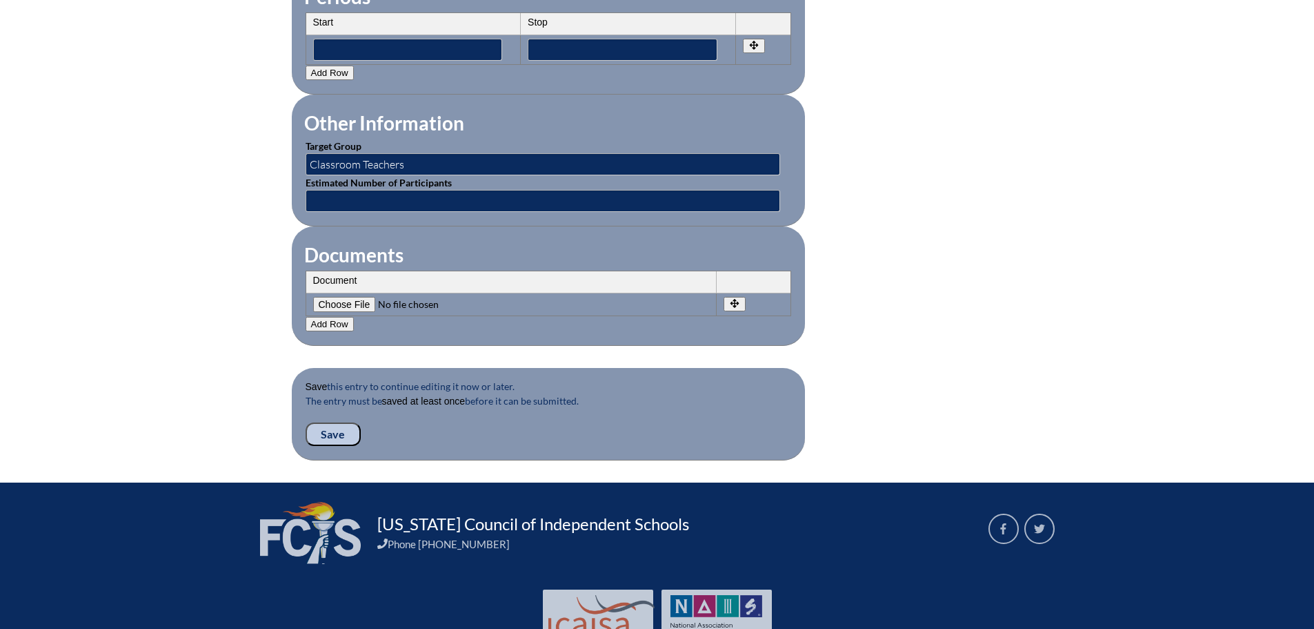
scroll to position [1242, 0]
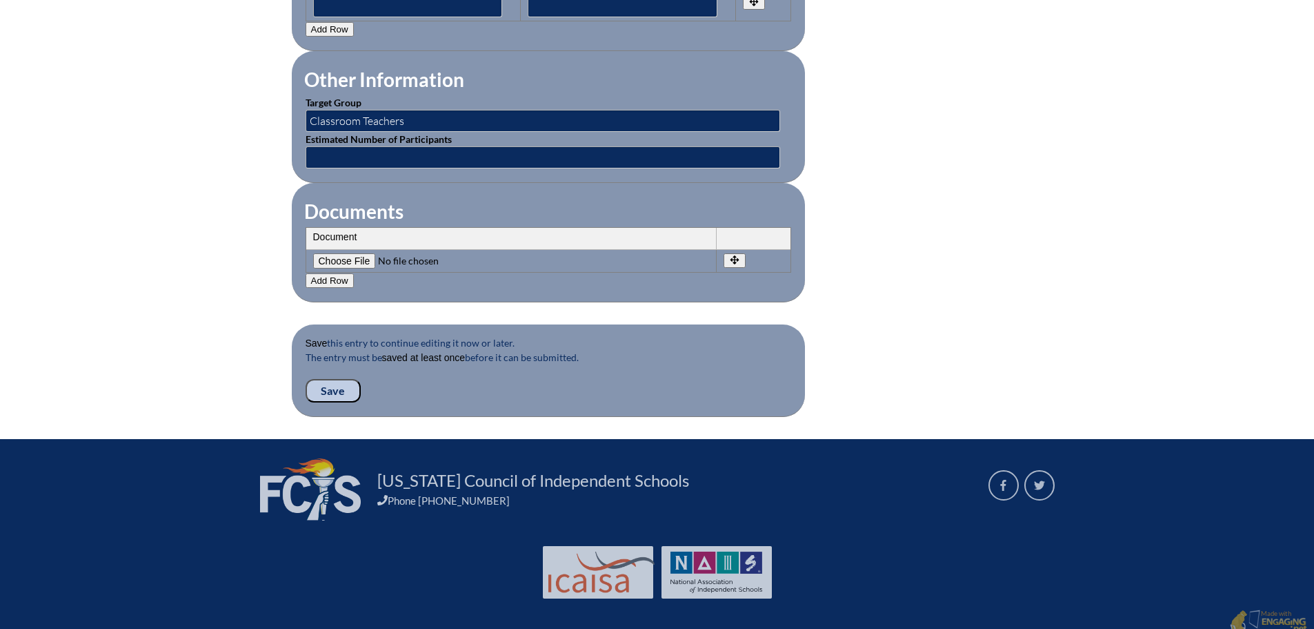
click at [333, 382] on input "Save" at bounding box center [333, 390] width 55 height 23
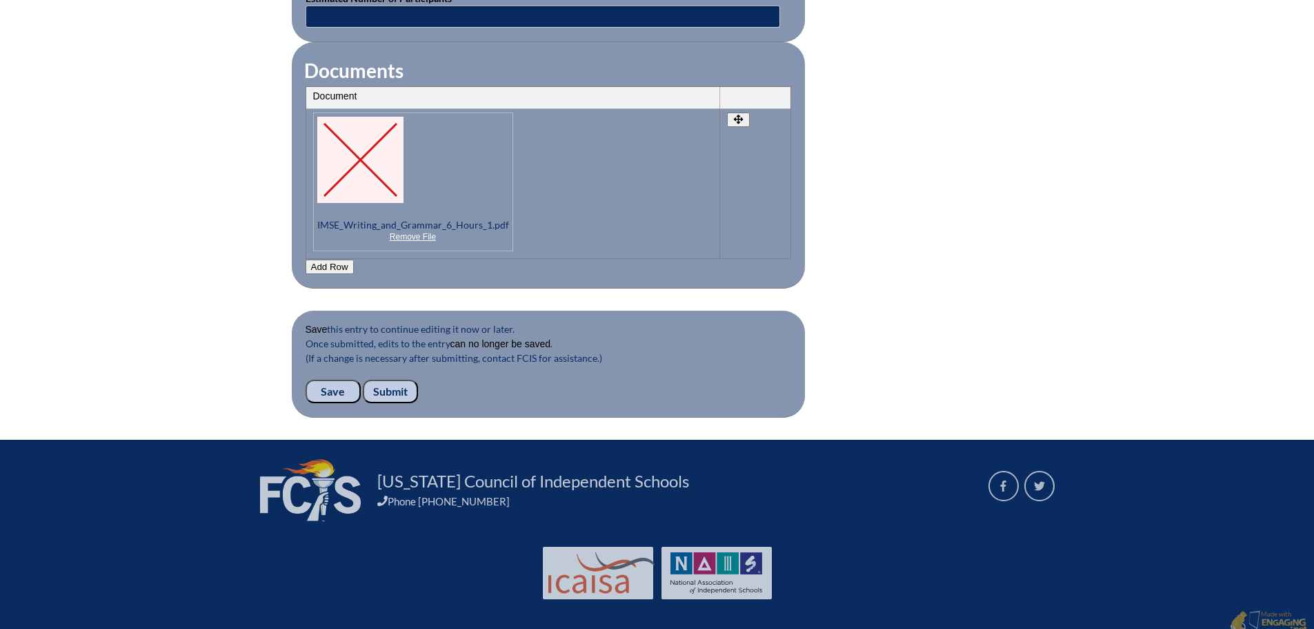
scroll to position [1408, 0]
click at [401, 379] on input "Submit" at bounding box center [390, 390] width 55 height 23
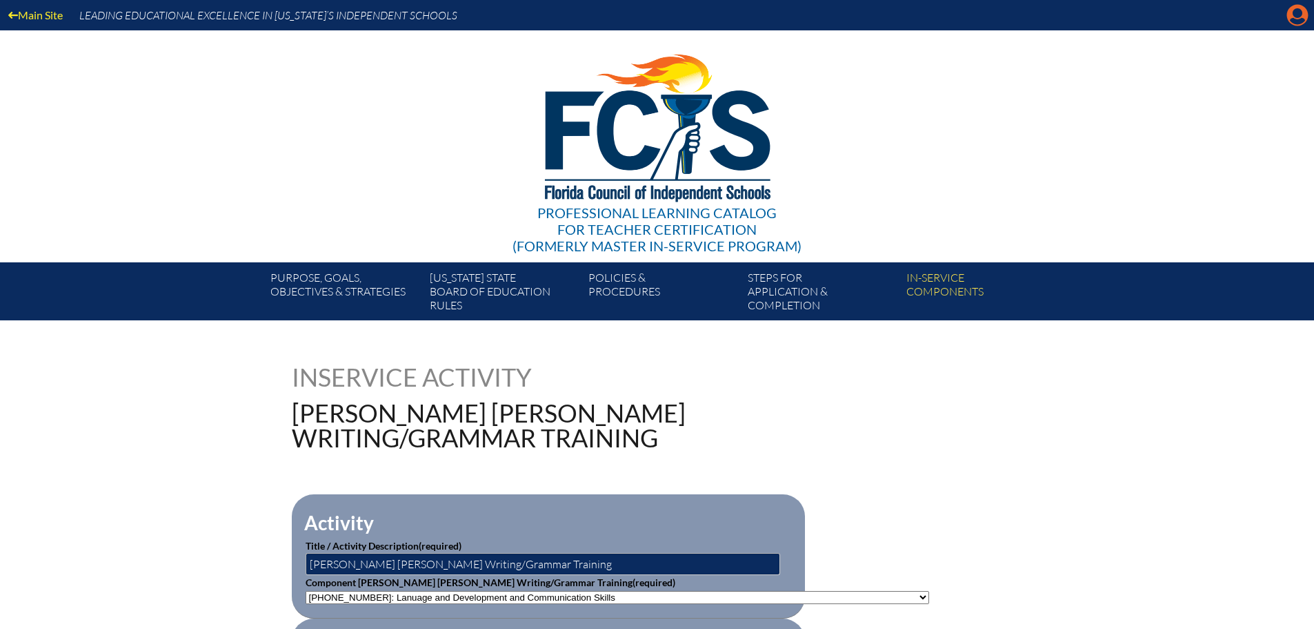
click at [1289, 19] on icon at bounding box center [1297, 15] width 21 height 21
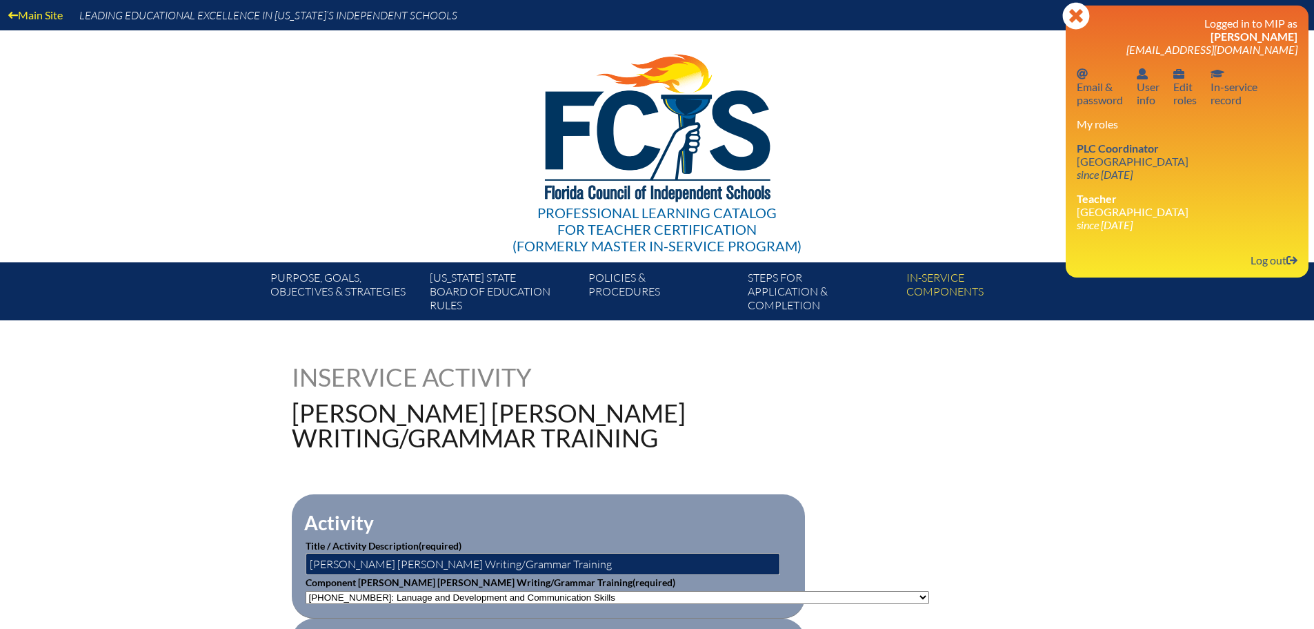
click at [991, 95] on div "Professional Learning Catalog for Teacher Certification (formerly Master In-ser…" at bounding box center [657, 146] width 839 height 232
click at [1078, 12] on icon "Close" at bounding box center [1076, 16] width 28 height 28
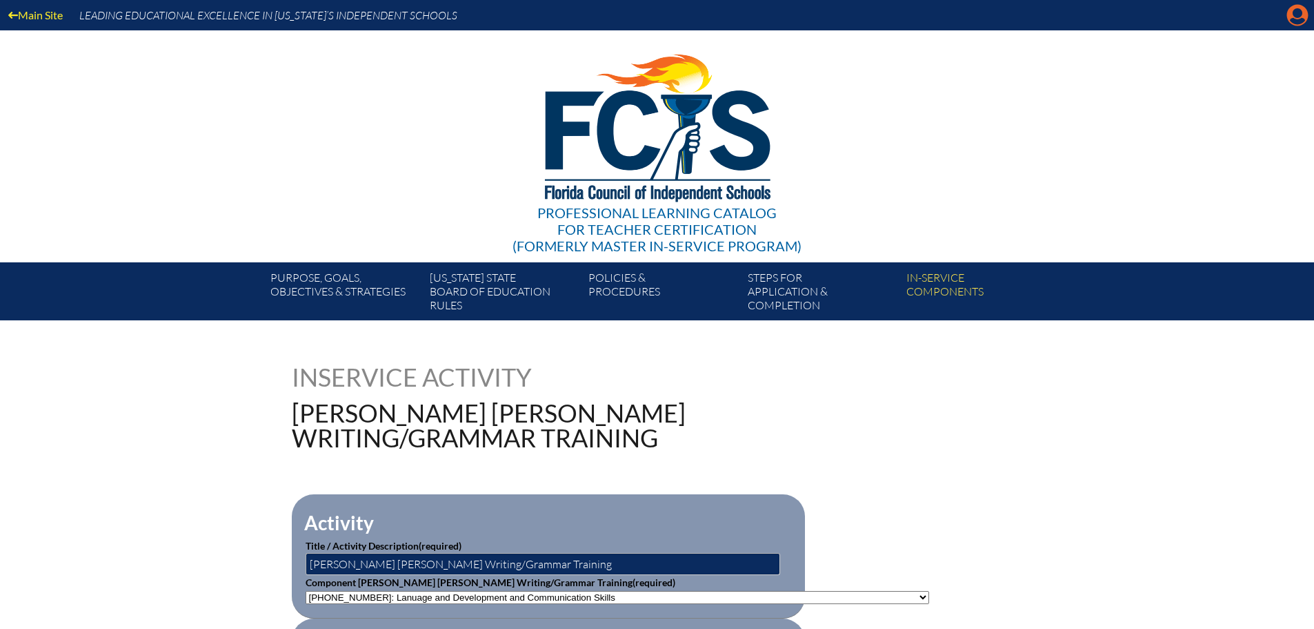
click at [1300, 12] on icon "Manage account" at bounding box center [1298, 15] width 22 height 22
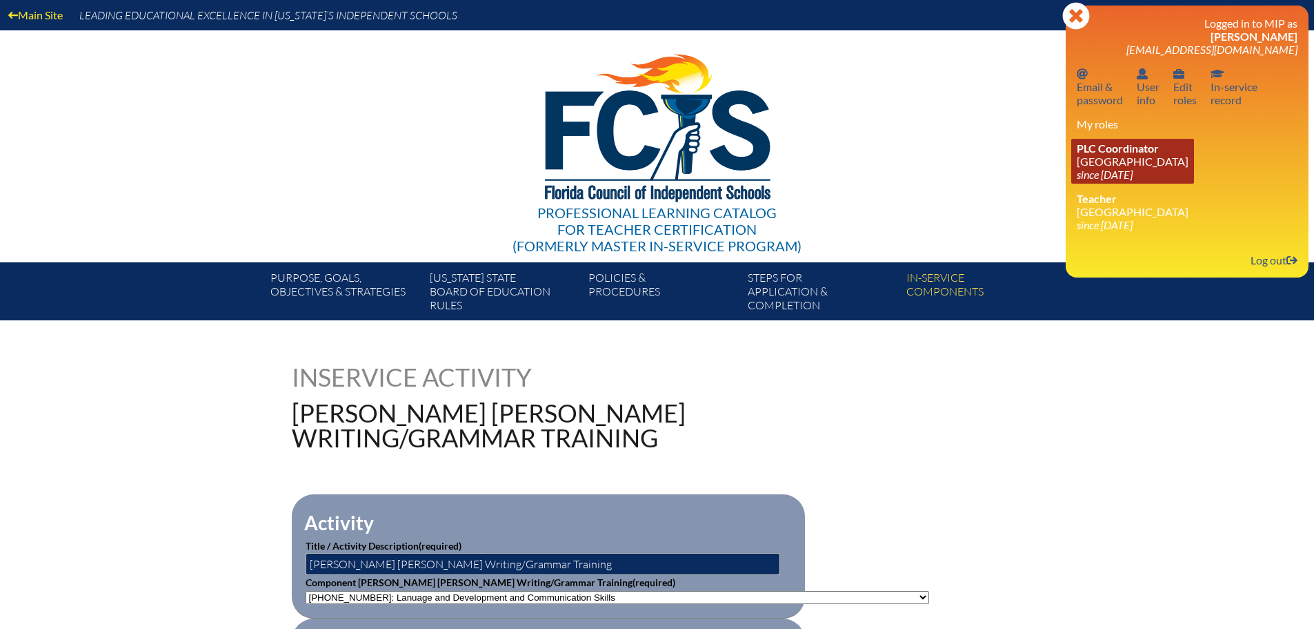
click at [1122, 168] on icon "since [DATE]" at bounding box center [1105, 174] width 56 height 13
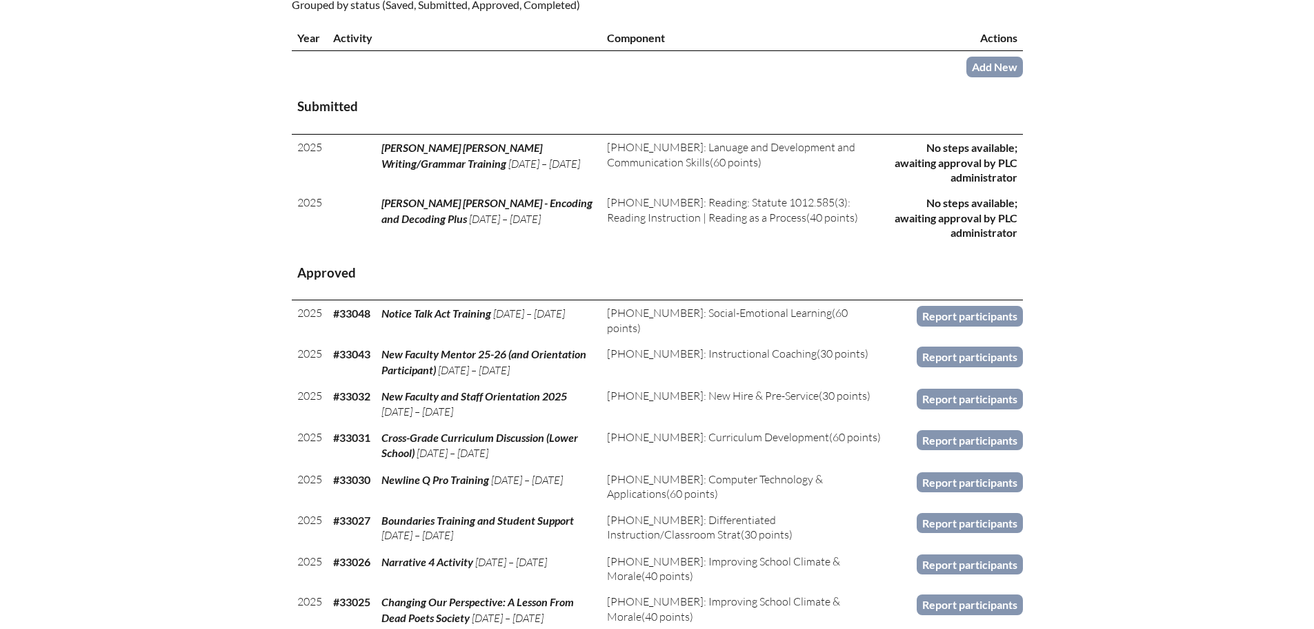
scroll to position [483, 0]
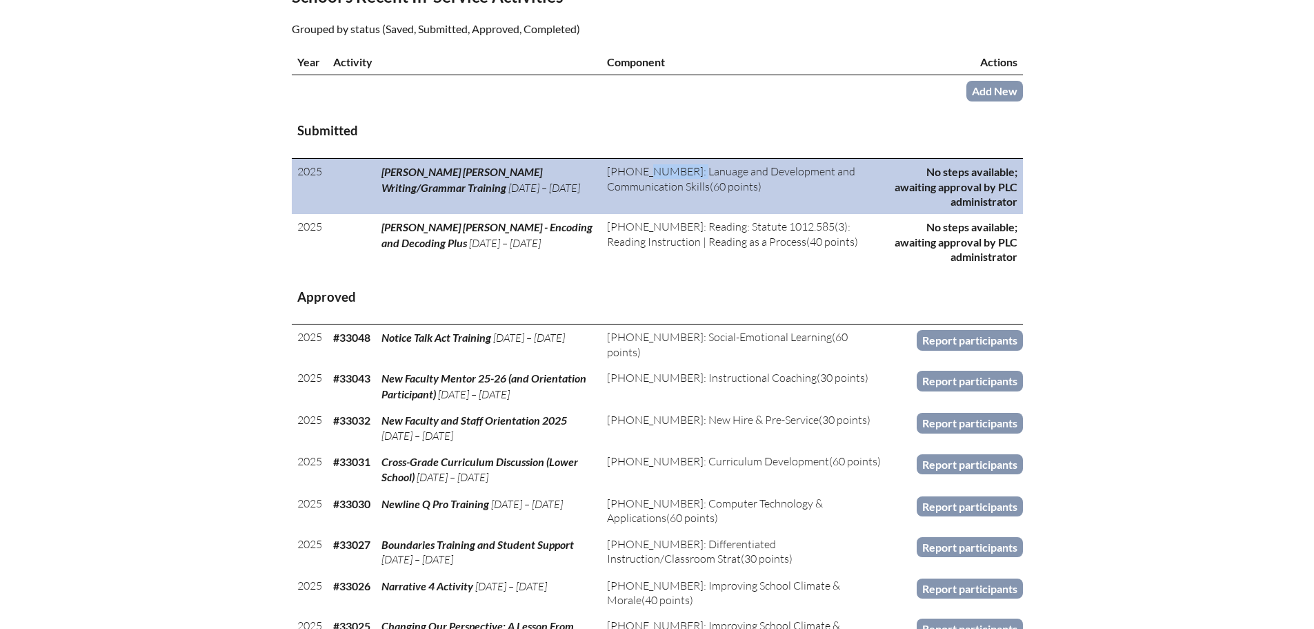
drag, startPoint x: 668, startPoint y: 171, endPoint x: 614, endPoint y: 172, distance: 53.8
click at [614, 172] on td "2-013-007: Lanuage and Development and Communication Skills (60 points)" at bounding box center [745, 187] width 286 height 56
copy span "2-013-007"
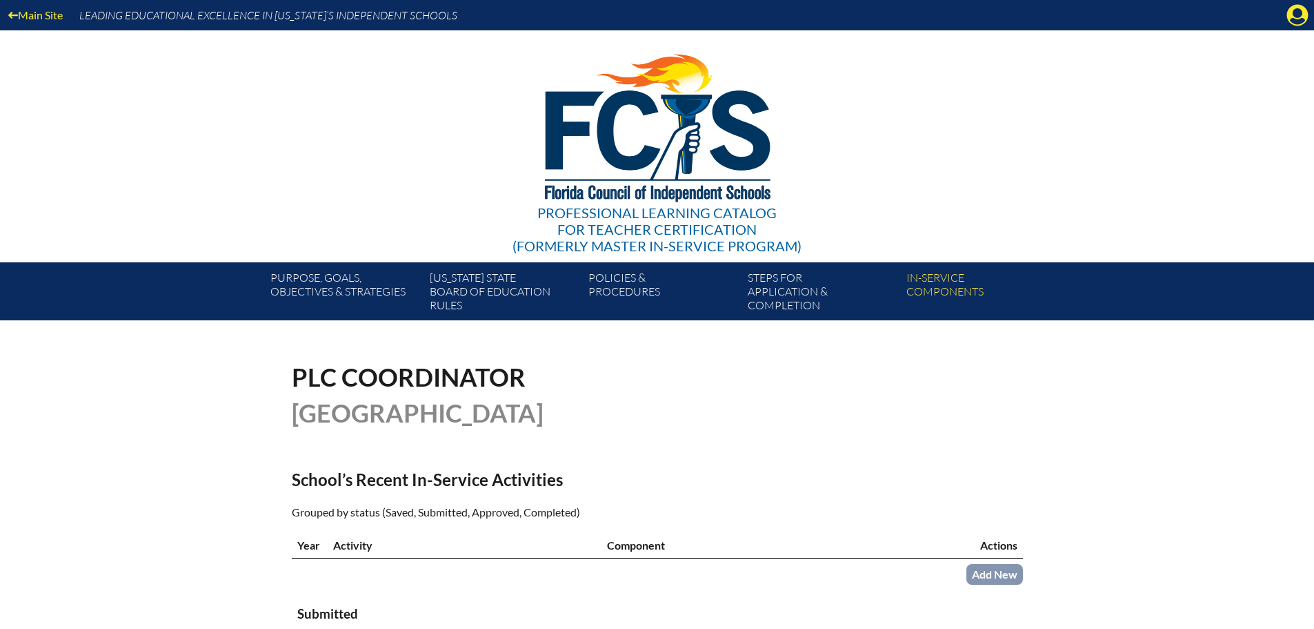
scroll to position [483, 0]
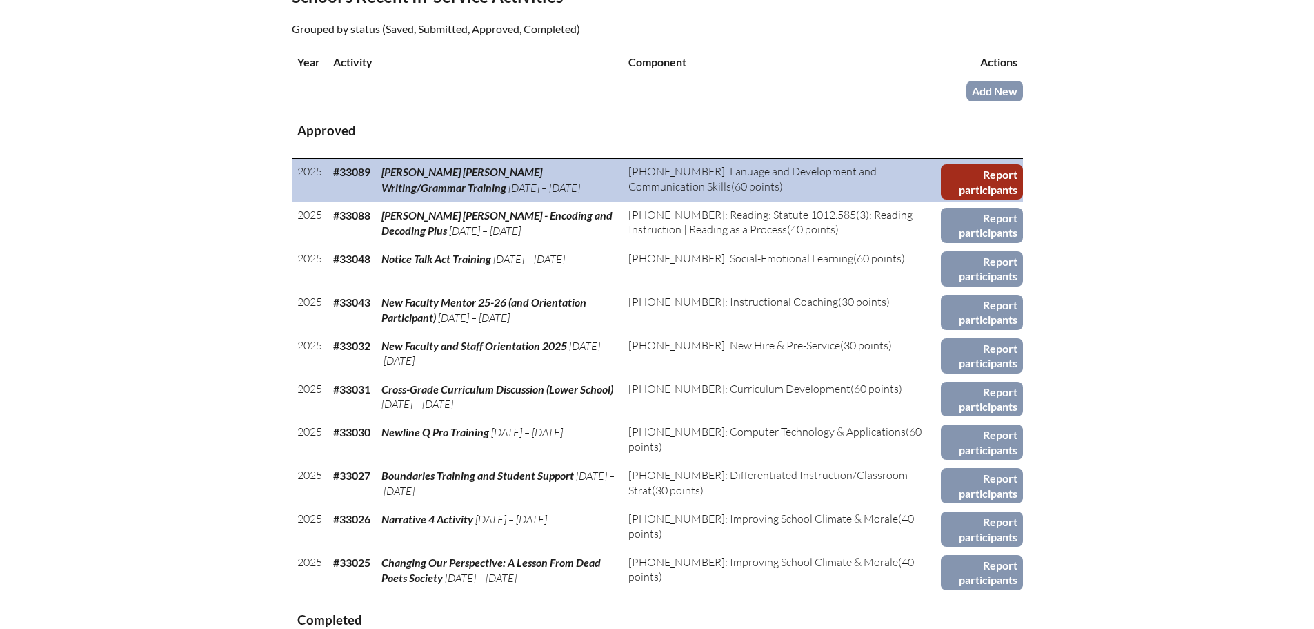
click at [984, 179] on link "Report participants" at bounding box center [981, 181] width 81 height 35
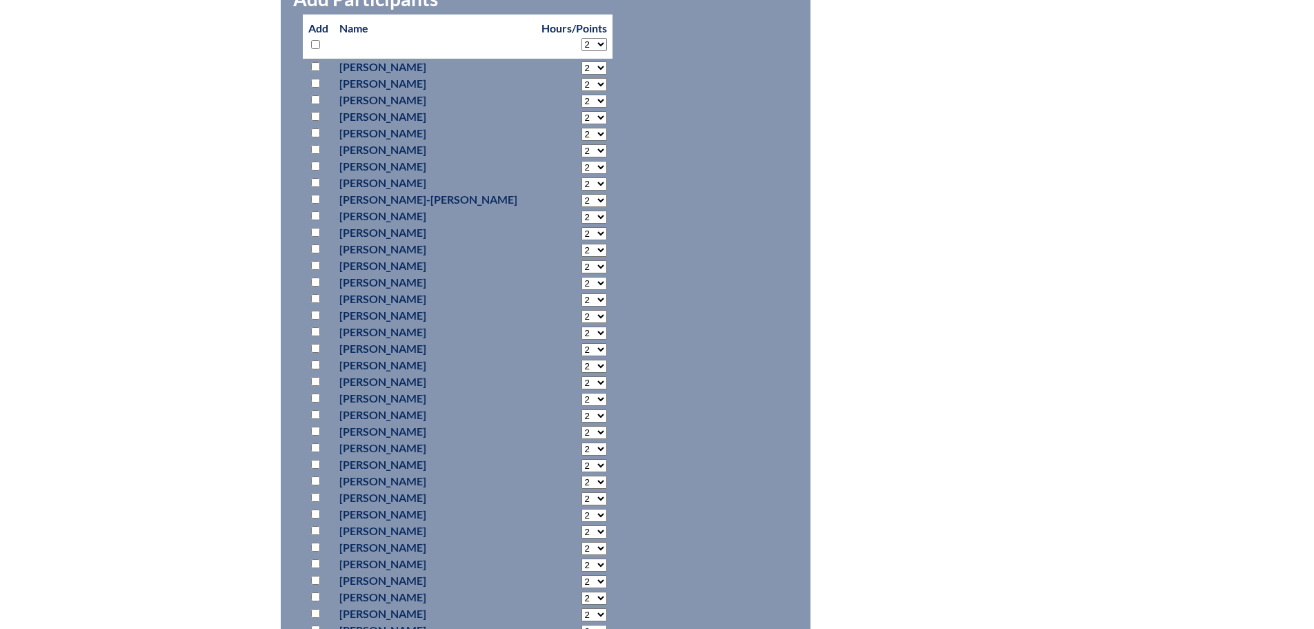
scroll to position [690, 0]
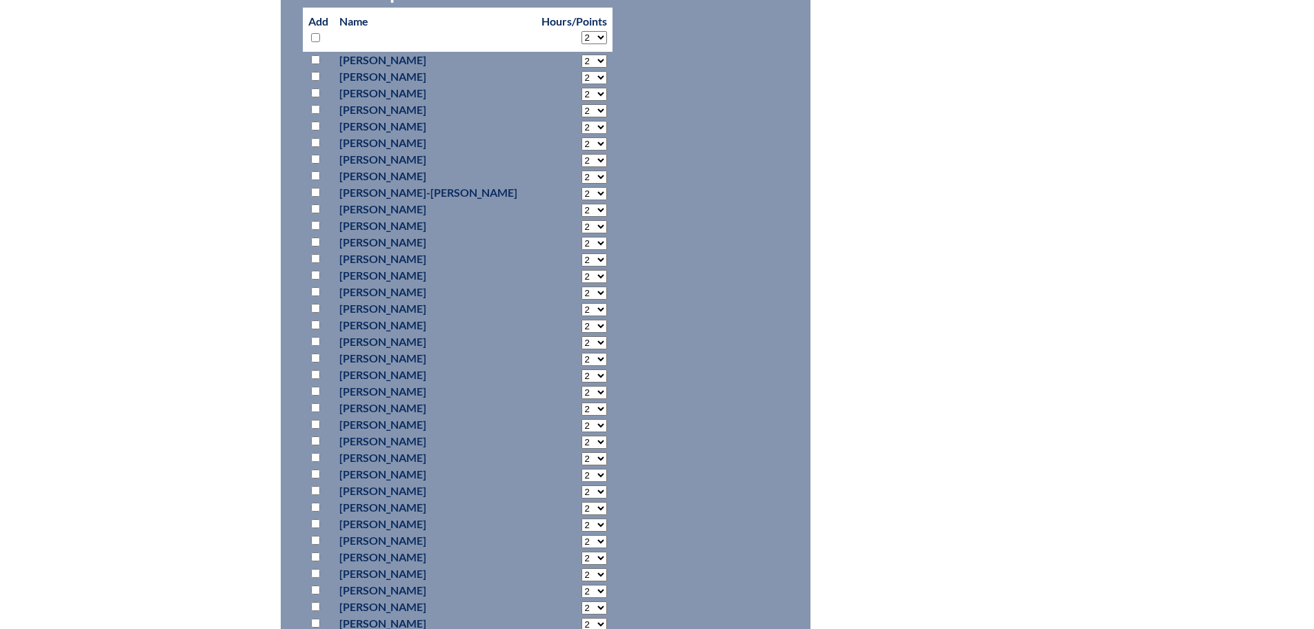
click at [317, 308] on input "checkbox" at bounding box center [315, 308] width 9 height 9
checkbox input "true"
click at [586, 68] on select "2 3 4 5 6 7 8 9 10 11 12 13 14 15 16 17 18 19 20 21 22 23" at bounding box center [595, 61] width 26 height 13
select select "6"
click at [582, 68] on select "2 3 4 5 6 7 8 9 10 11 12 13 14 15 16 17 18 19 20 21 22 23" at bounding box center [595, 61] width 26 height 13
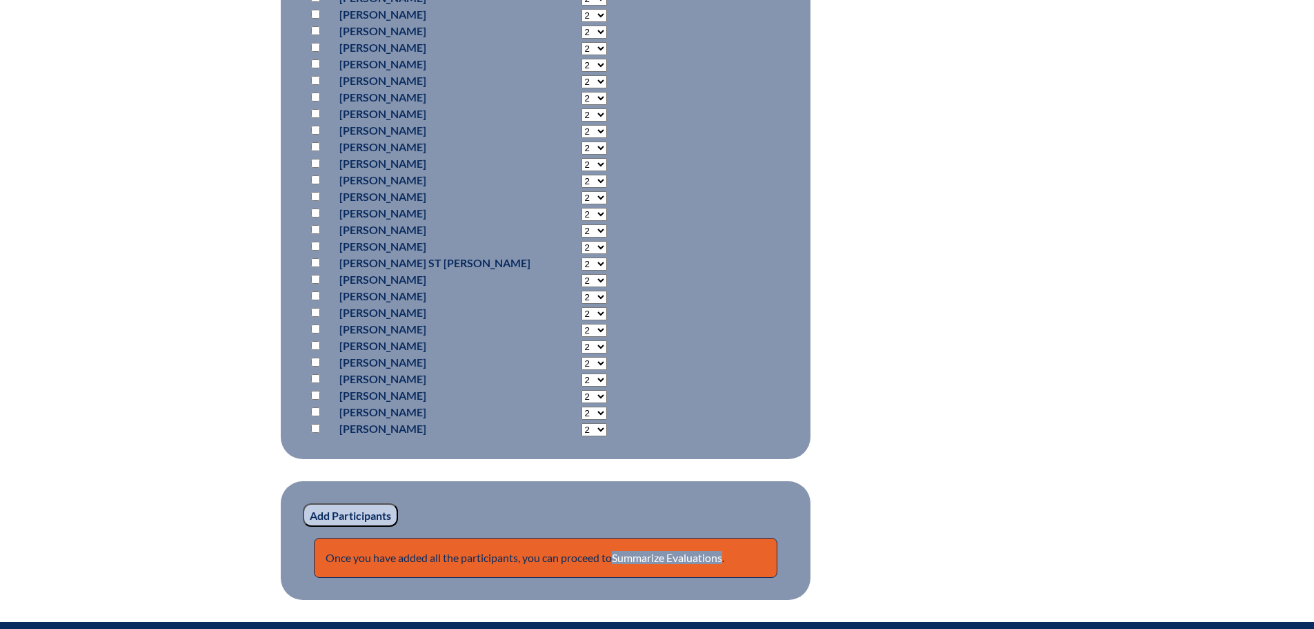
scroll to position [1242, 0]
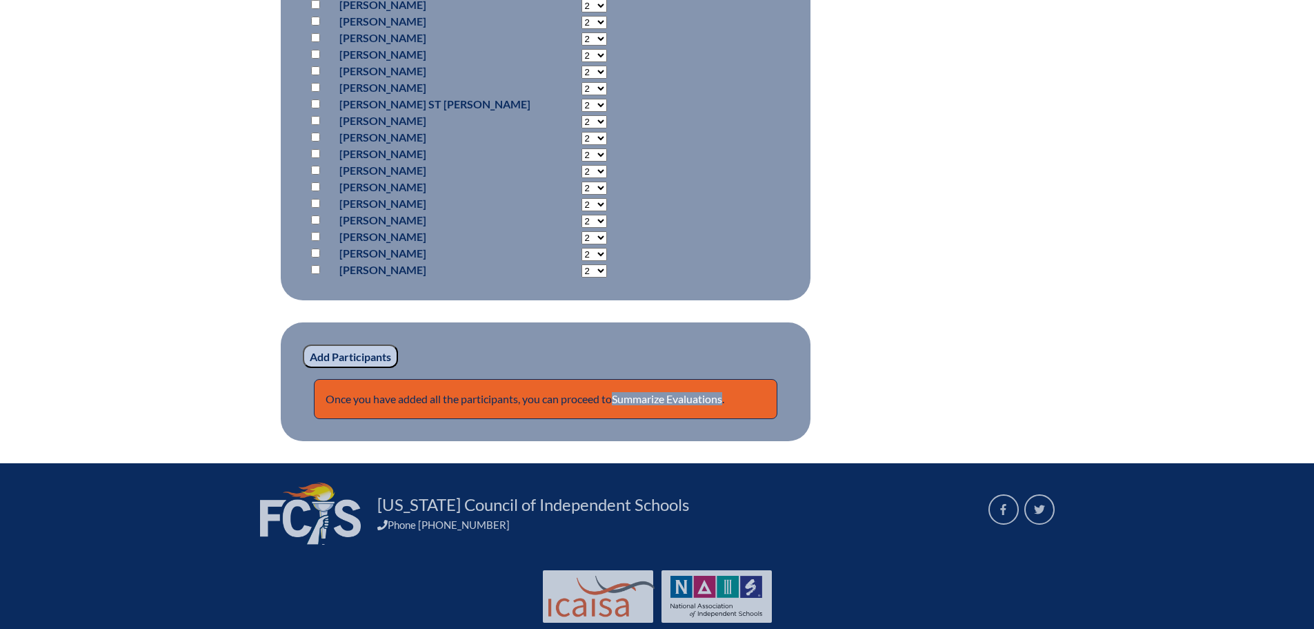
click at [350, 357] on input "Add Participants" at bounding box center [350, 355] width 95 height 23
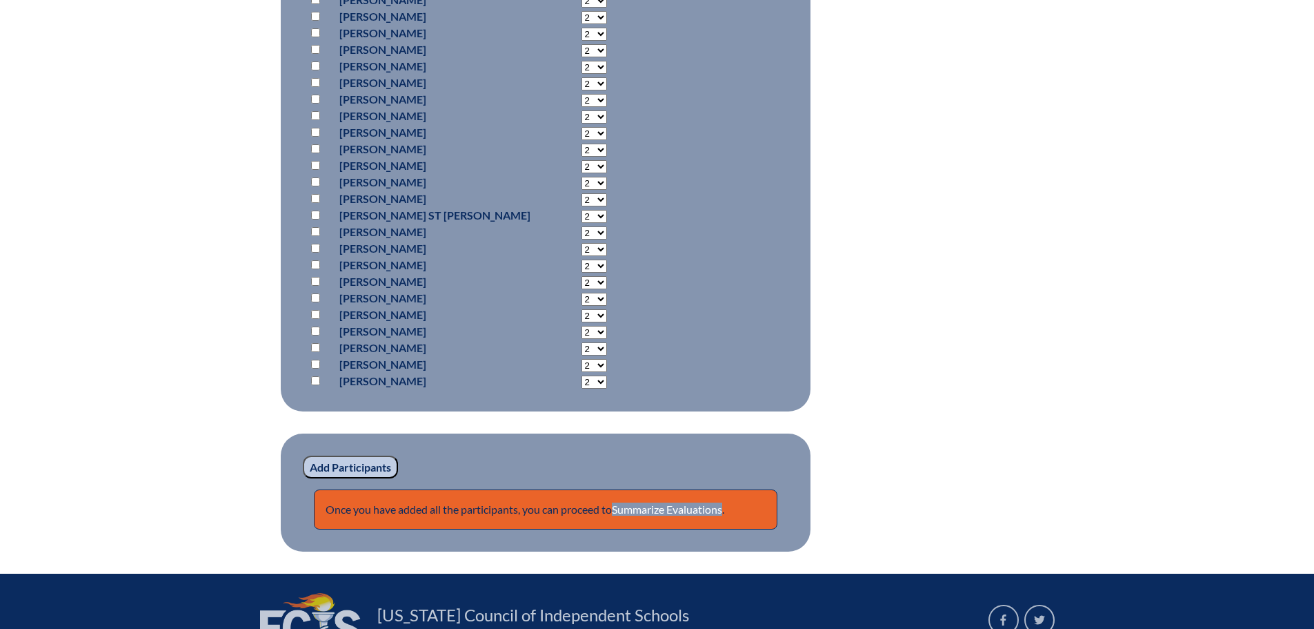
scroll to position [1333, 0]
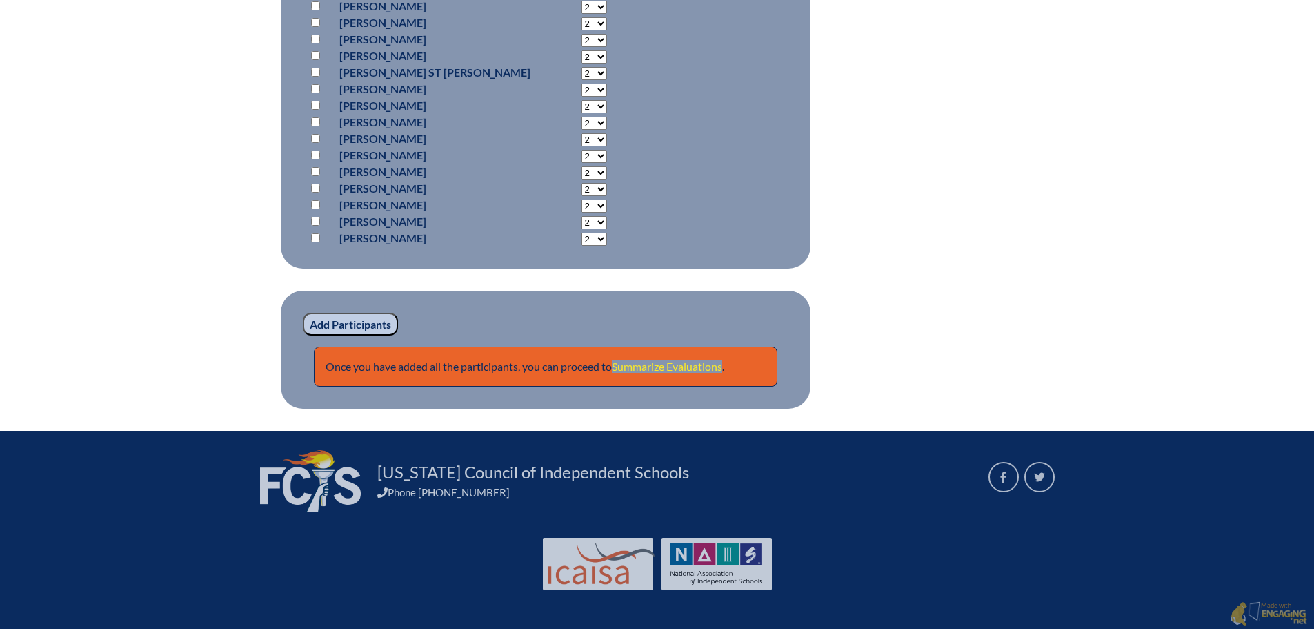
drag, startPoint x: 660, startPoint y: 364, endPoint x: 670, endPoint y: 360, distance: 10.3
click at [660, 364] on link "Summarize Evaluations" at bounding box center [667, 365] width 110 height 13
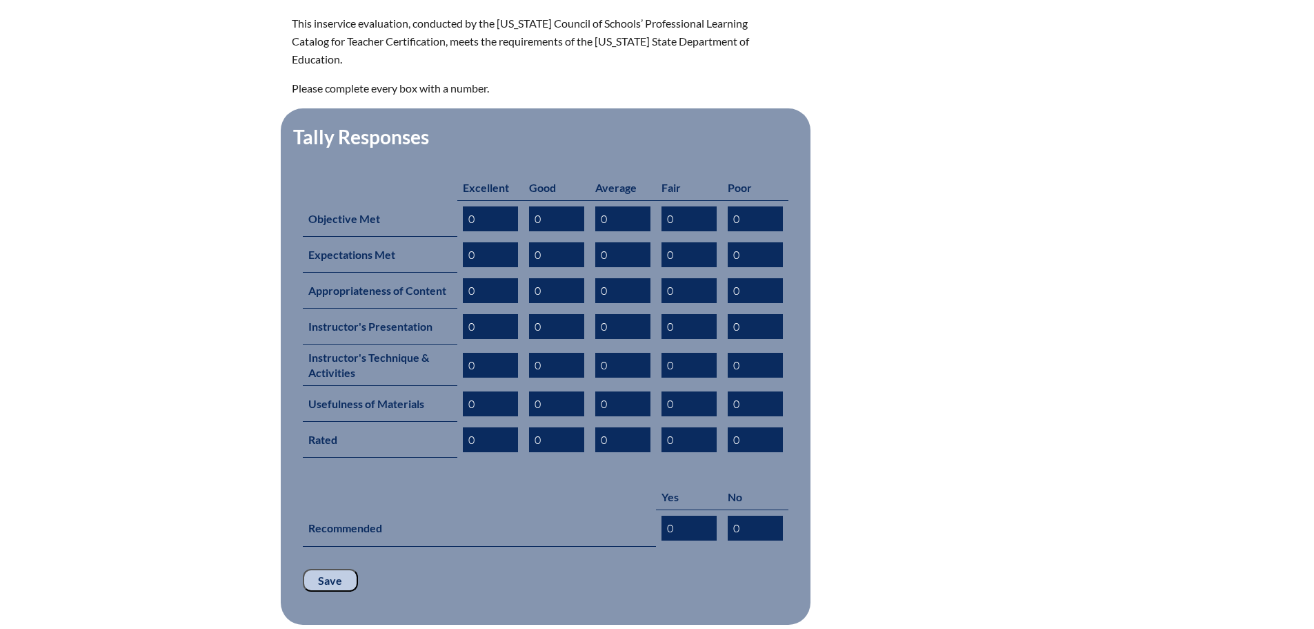
scroll to position [689, 0]
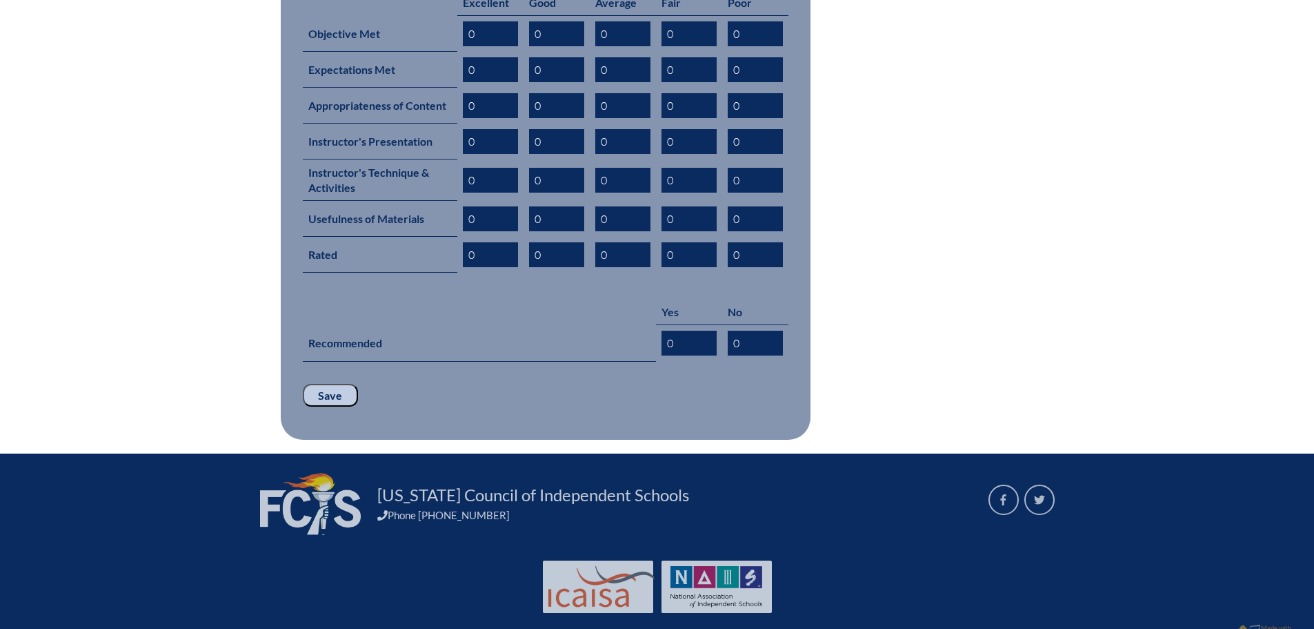
click at [318, 384] on input "Save" at bounding box center [330, 395] width 55 height 23
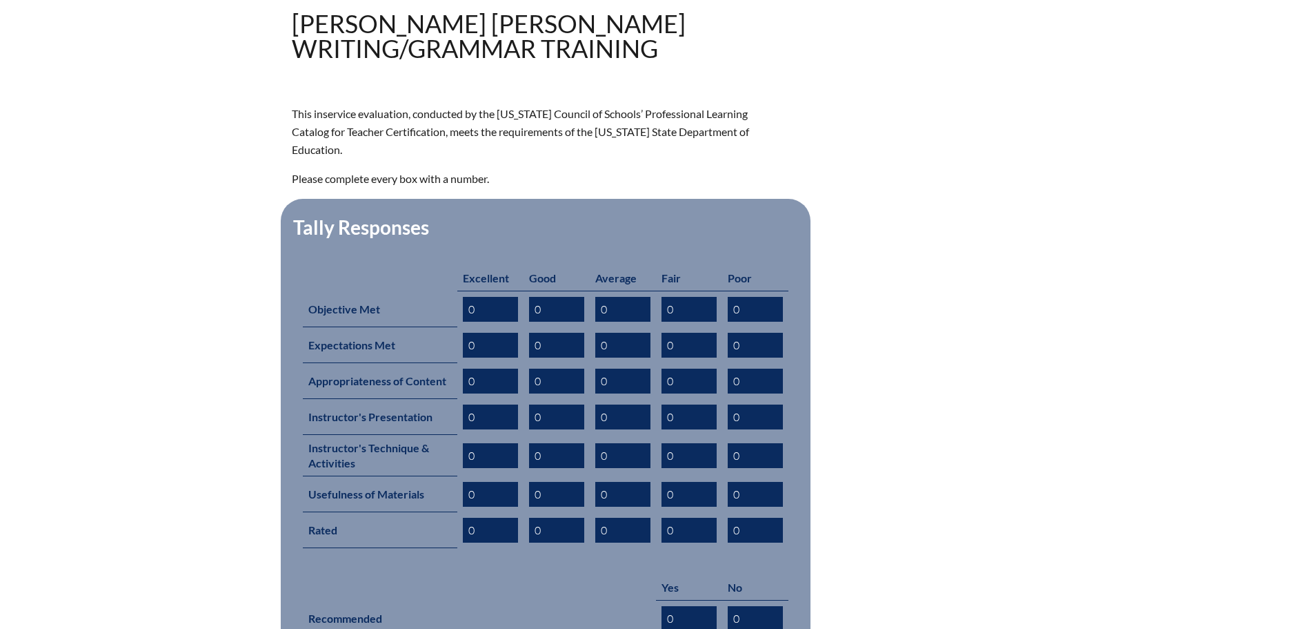
scroll to position [736, 0]
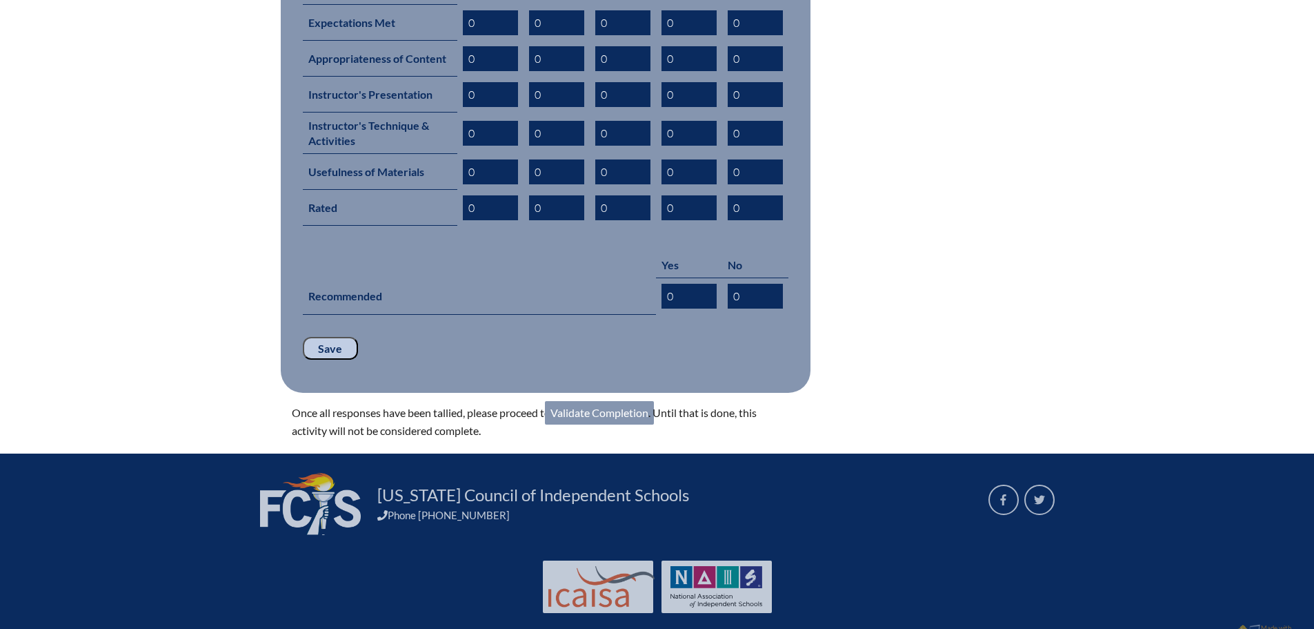
click at [604, 401] on link "Validate Completion" at bounding box center [599, 412] width 109 height 23
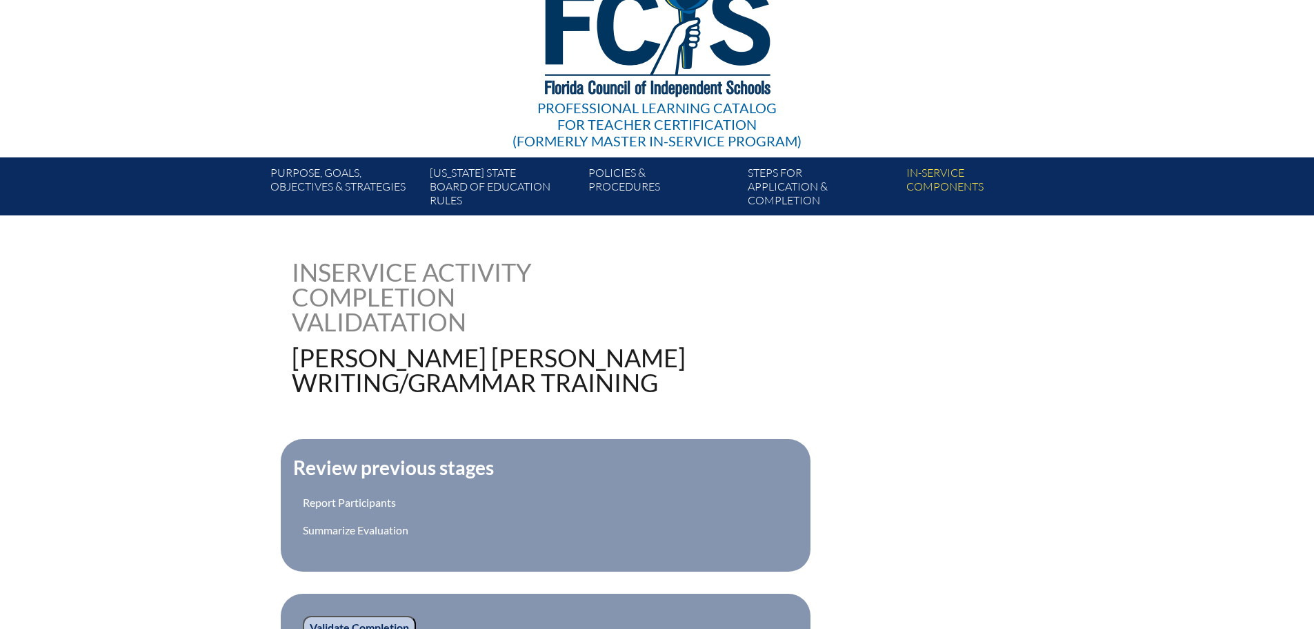
scroll to position [357, 0]
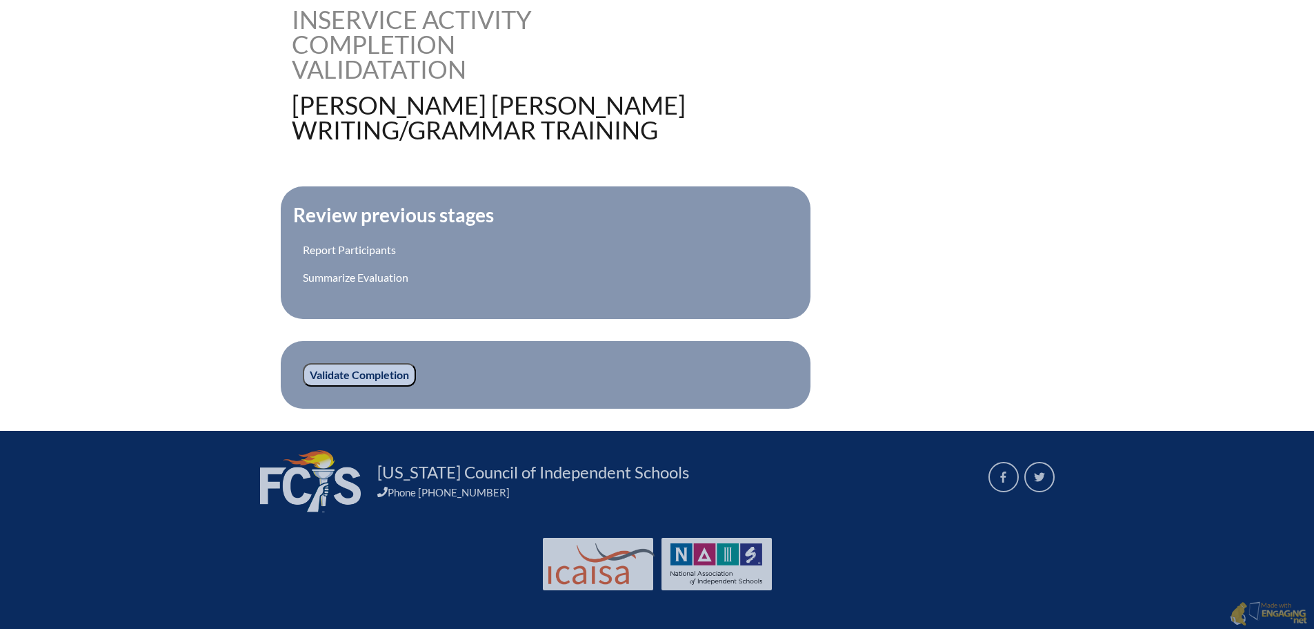
click at [372, 366] on input "Validate Completion" at bounding box center [359, 374] width 113 height 23
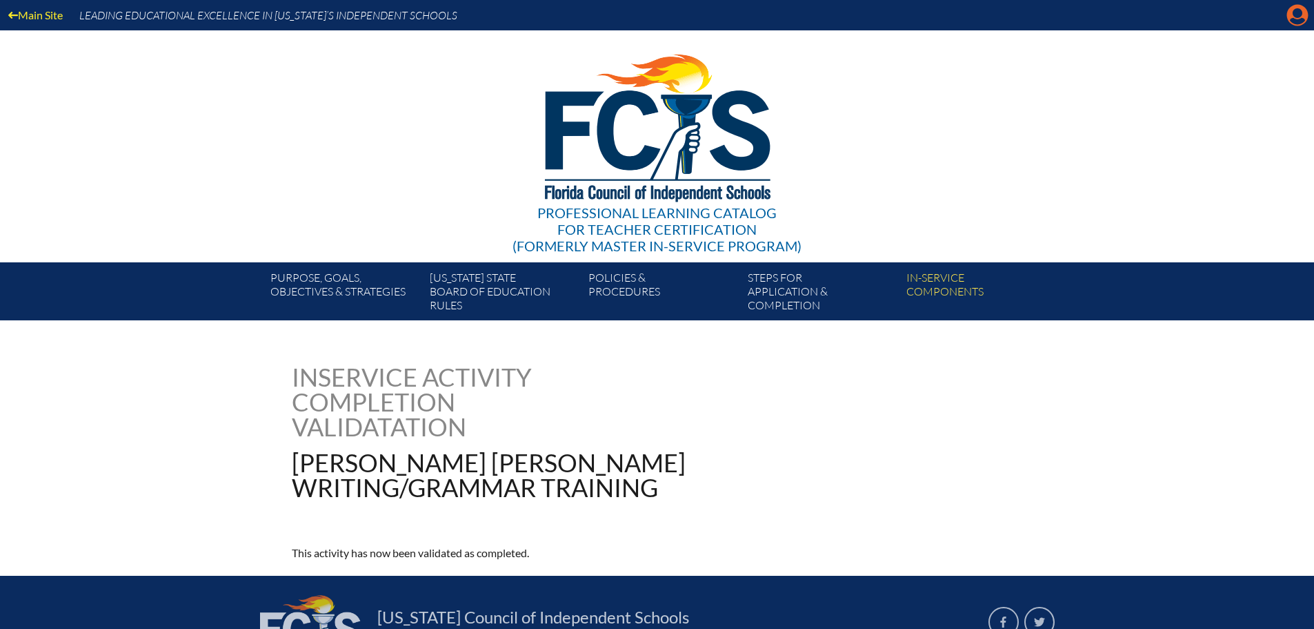
click at [1306, 24] on icon "Manage account" at bounding box center [1298, 15] width 22 height 22
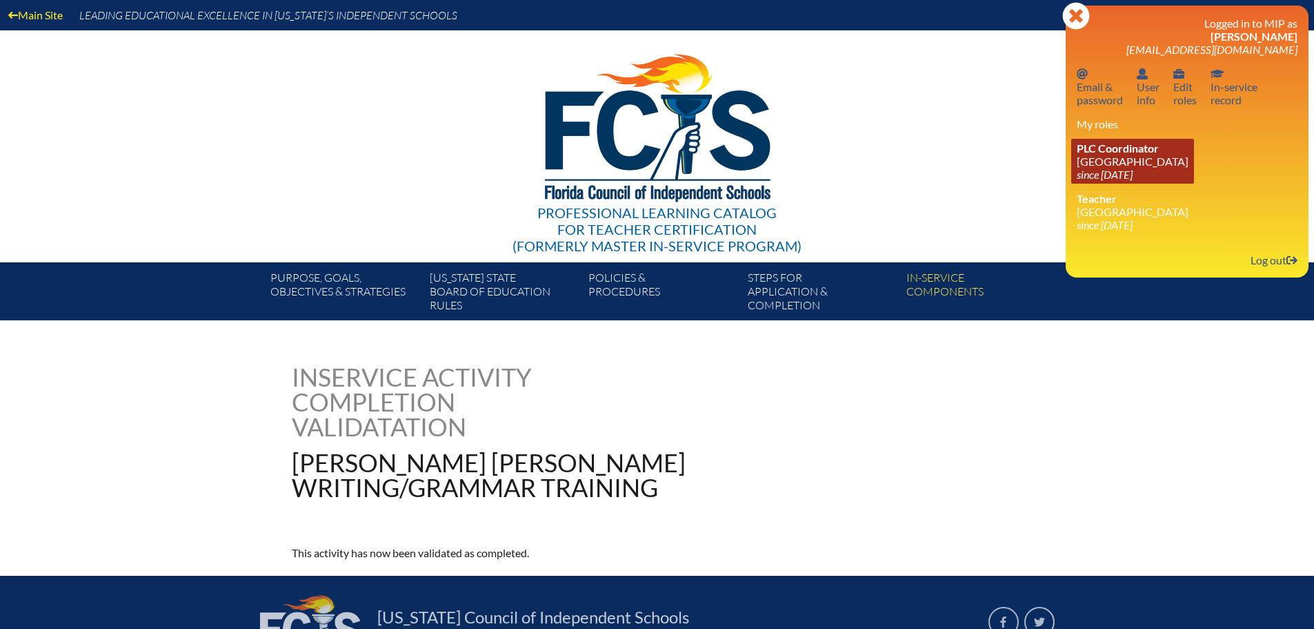
click at [1140, 159] on link "PLC Coordinator Canterbury School since 2021 Aug 2" at bounding box center [1132, 161] width 123 height 45
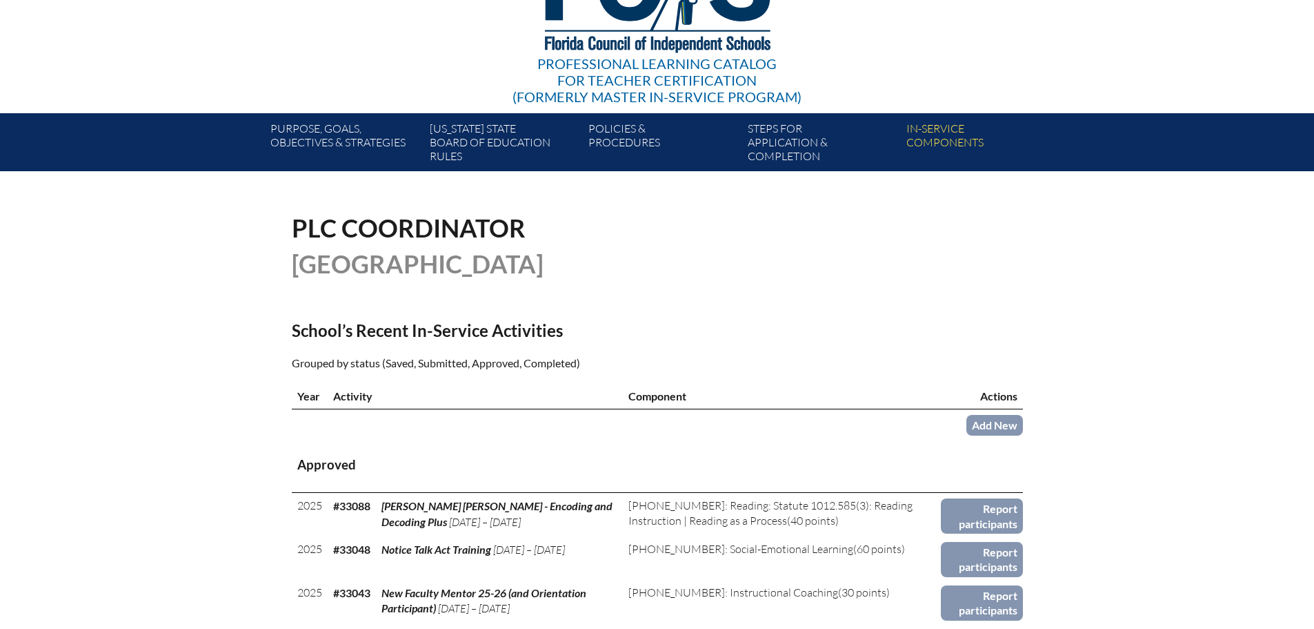
scroll to position [345, 0]
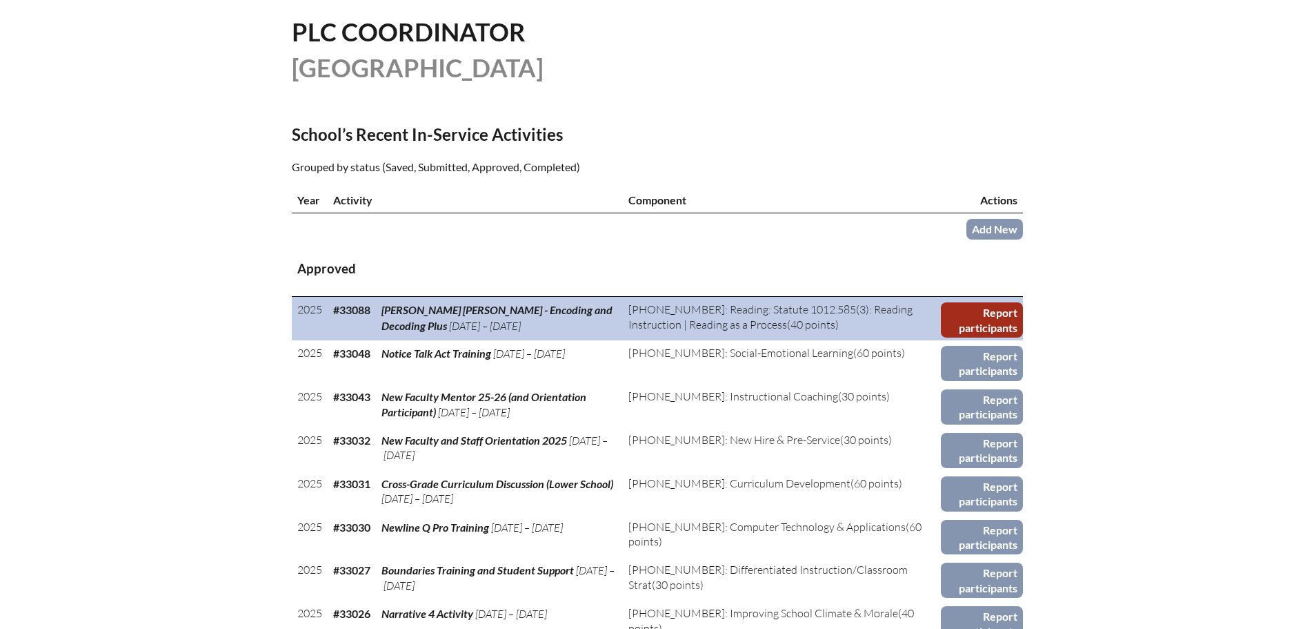
click at [963, 310] on link "Report participants" at bounding box center [981, 319] width 81 height 35
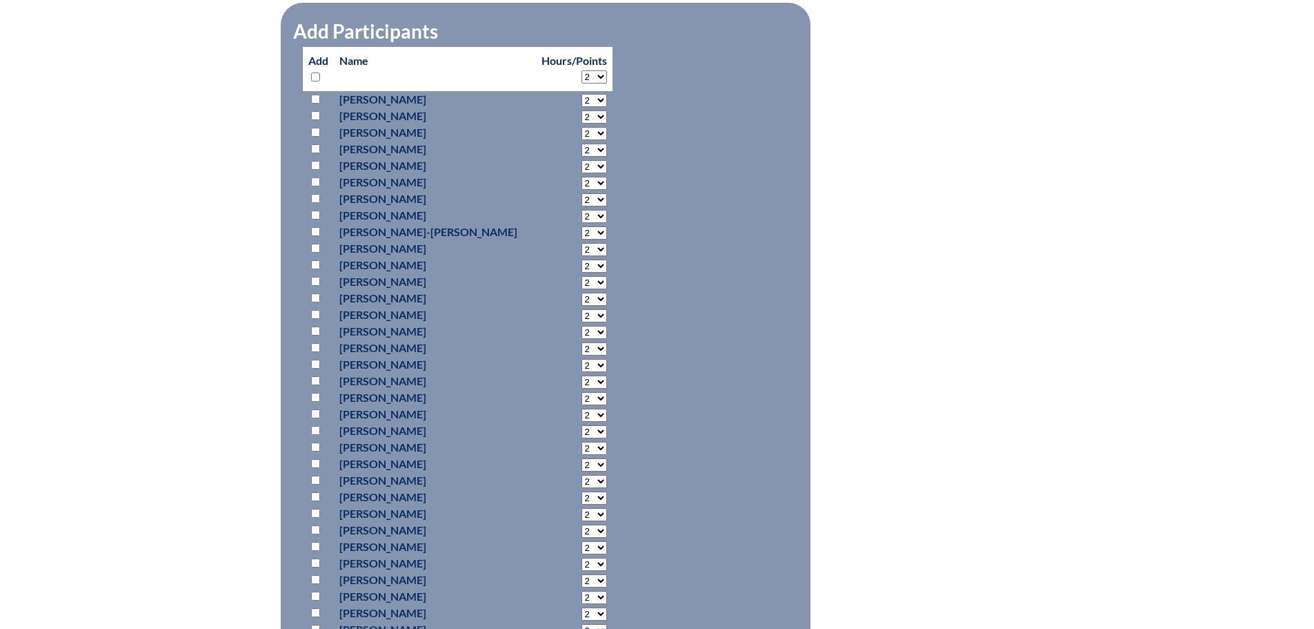
scroll to position [621, 0]
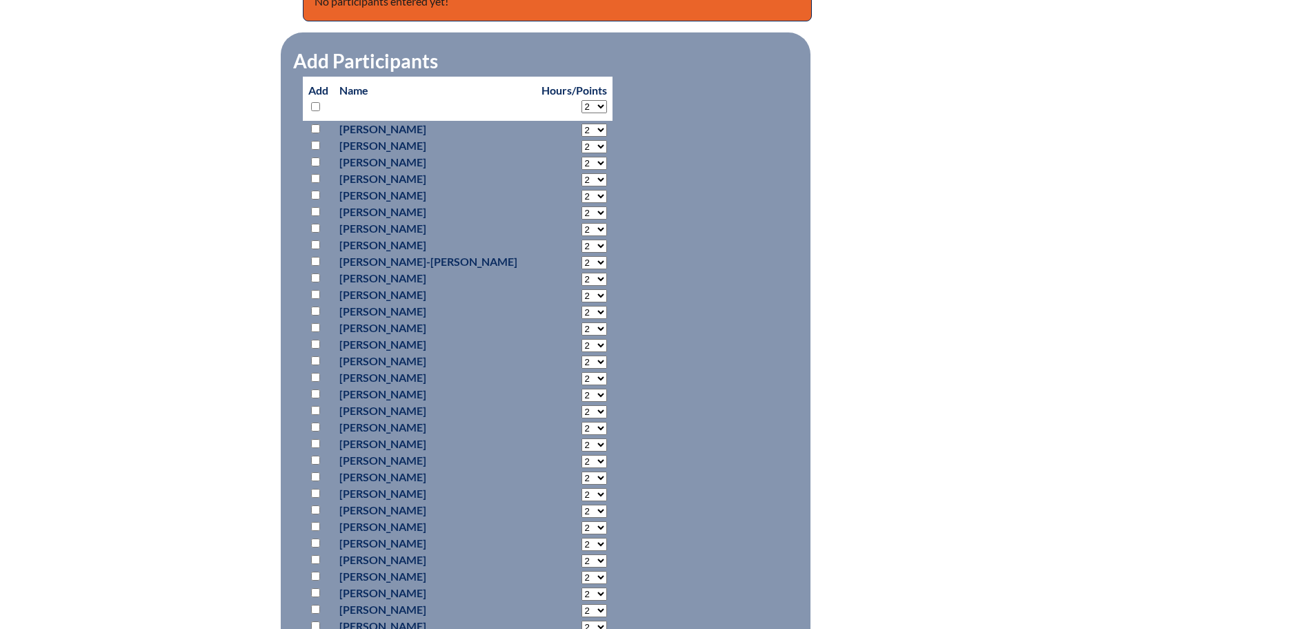
click at [313, 374] on input "checkbox" at bounding box center [315, 377] width 9 height 9
checkbox input "true"
click at [587, 137] on select "2 3 4 5 6 7 8 9 10 11 12 13 14 15 16 17 18 19 20 21 22 23" at bounding box center [595, 129] width 26 height 13
select select "6"
click at [582, 137] on select "2 3 4 5 6 7 8 9 10 11 12 13 14 15 16 17 18 19 20 21 22 23" at bounding box center [595, 129] width 26 height 13
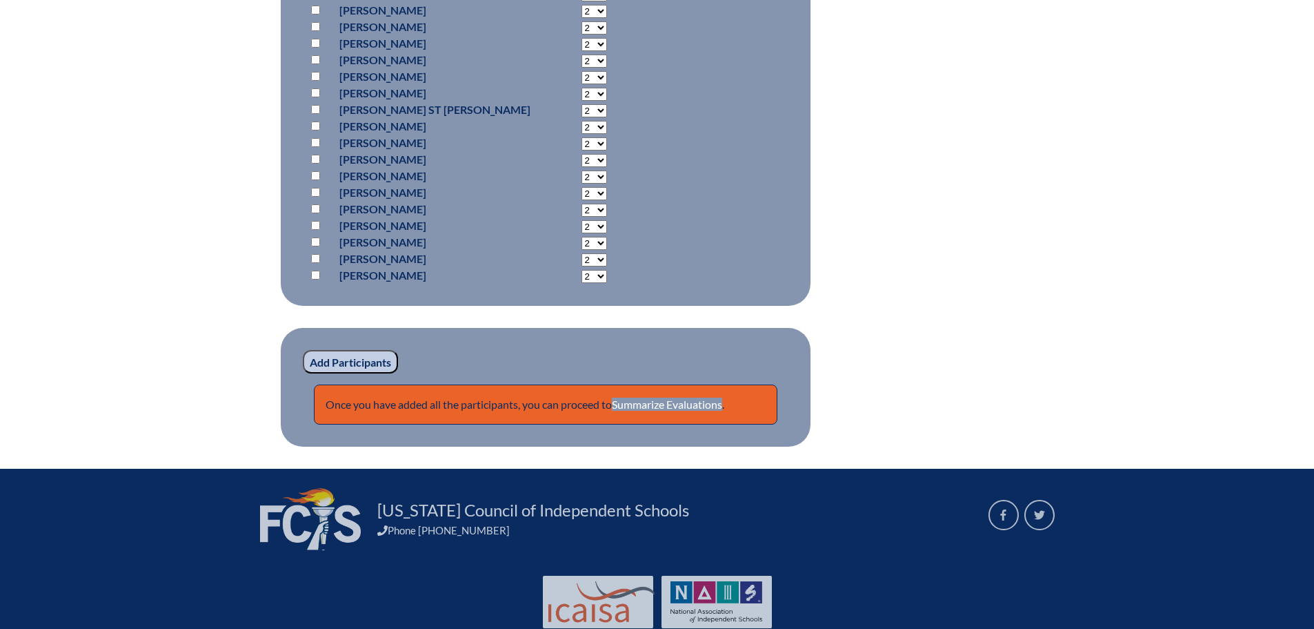
scroll to position [1242, 0]
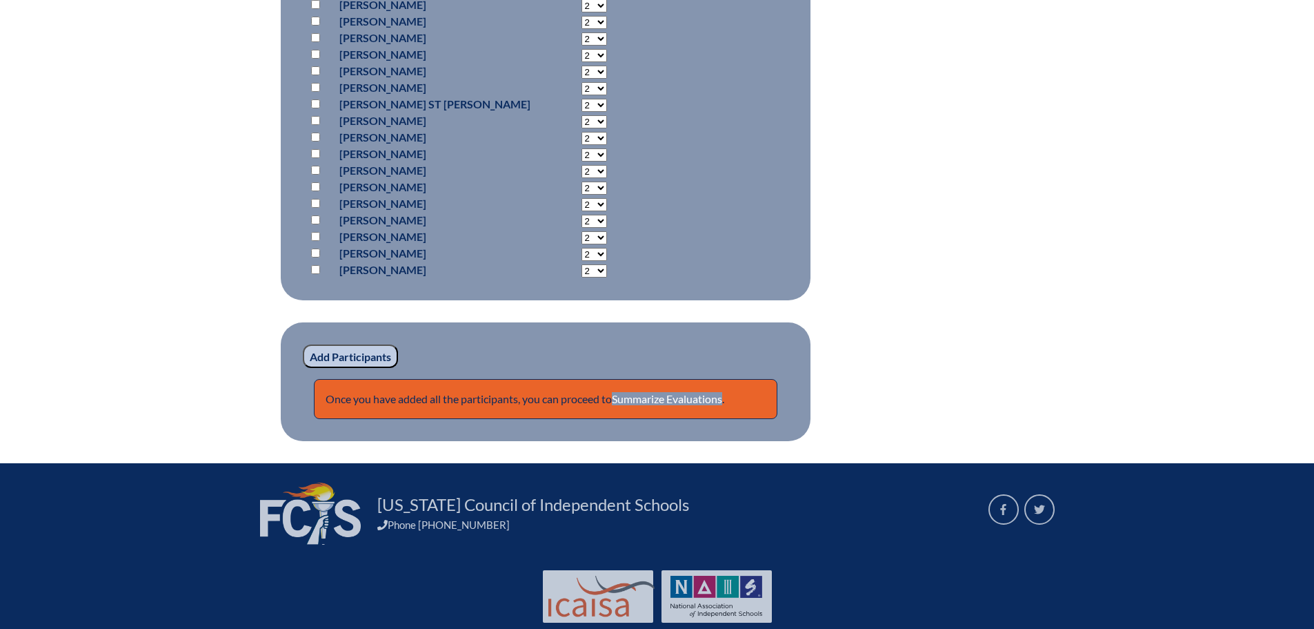
click at [345, 355] on input "Add Participants" at bounding box center [350, 355] width 95 height 23
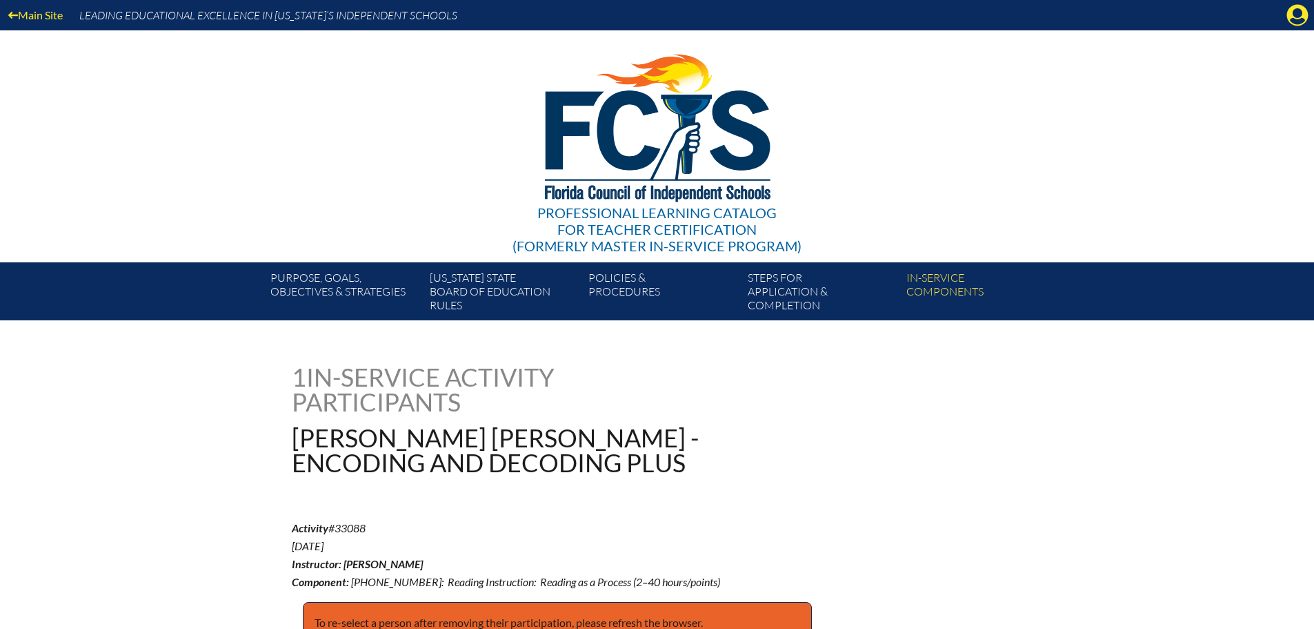
scroll to position [1318, 0]
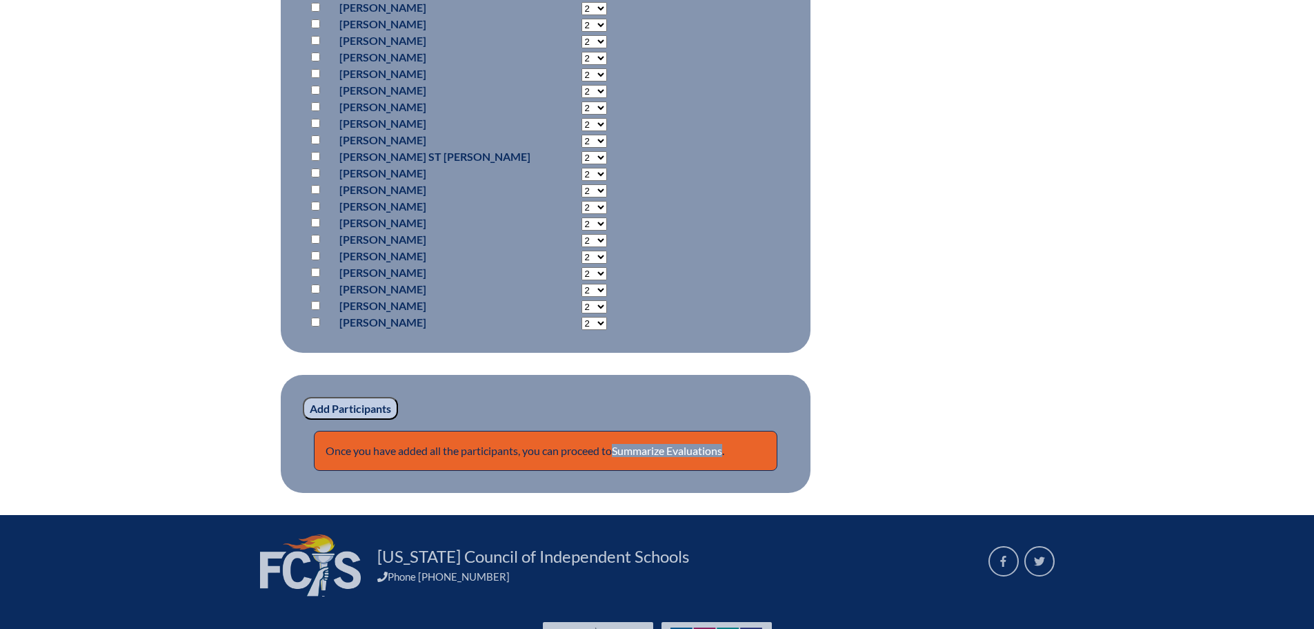
drag, startPoint x: 528, startPoint y: 486, endPoint x: 533, endPoint y: 475, distance: 13.0
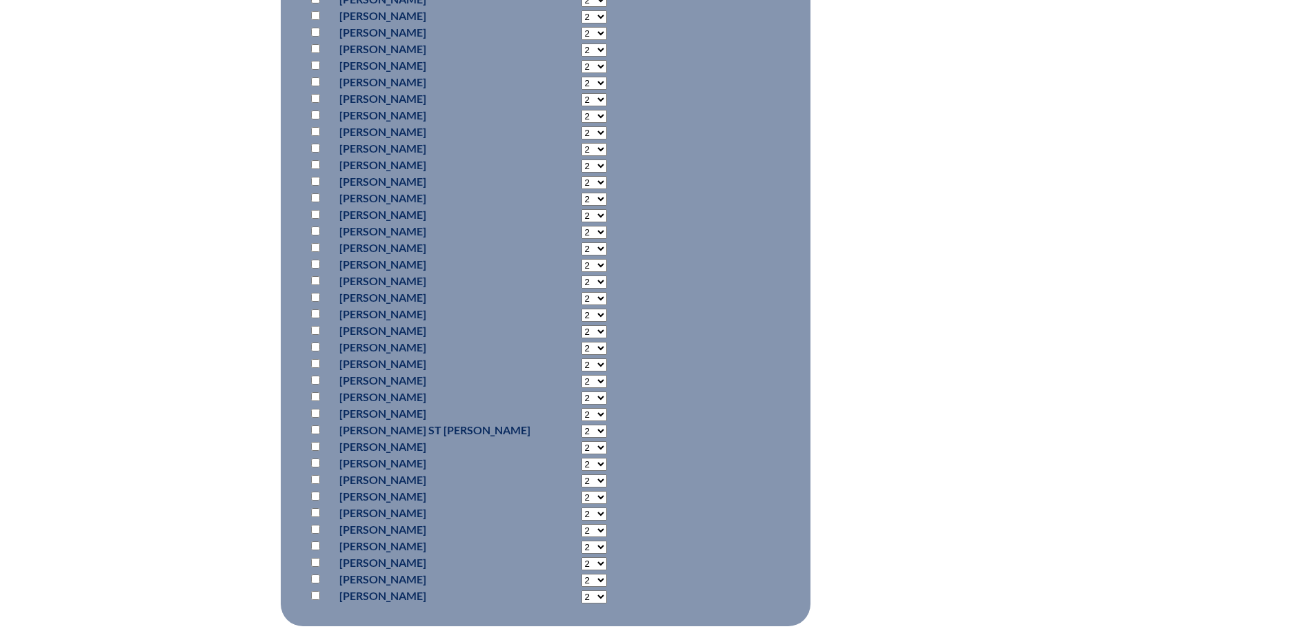
scroll to position [904, 0]
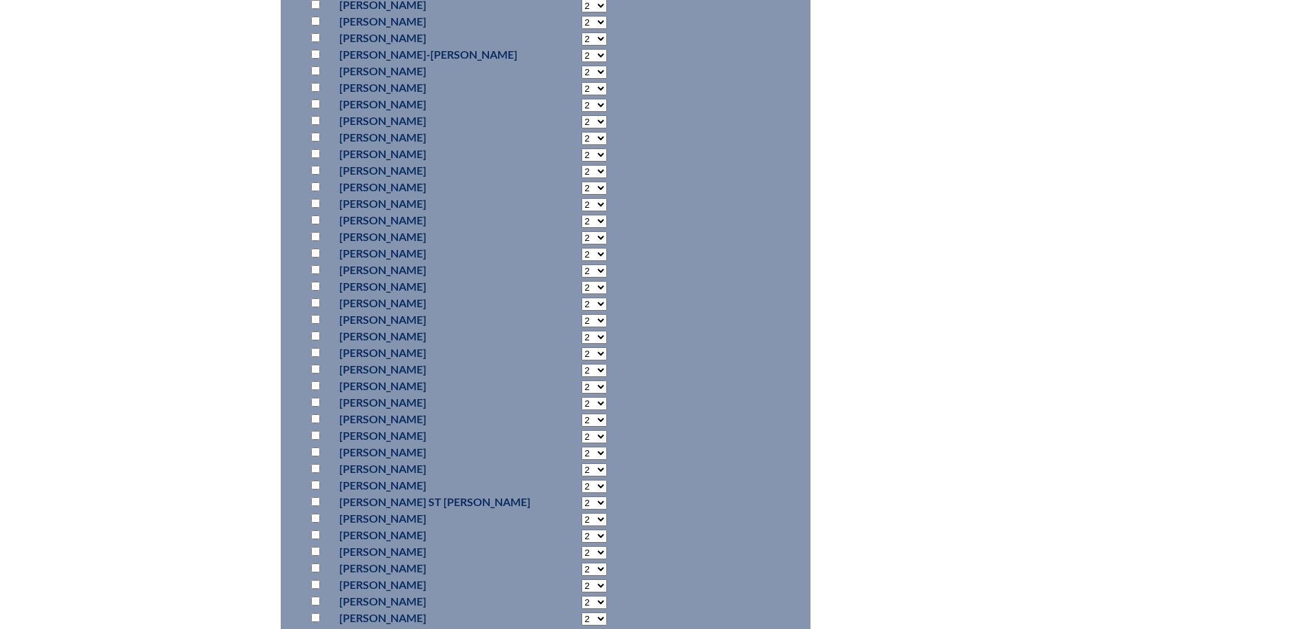
drag, startPoint x: 533, startPoint y: 475, endPoint x: 1020, endPoint y: 251, distance: 535.9
click at [1020, 251] on div "orton-gillingham---encoding-and-decoding-plus--689f45f287db20.33000512 1 In-ser…" at bounding box center [657, 148] width 731 height 1377
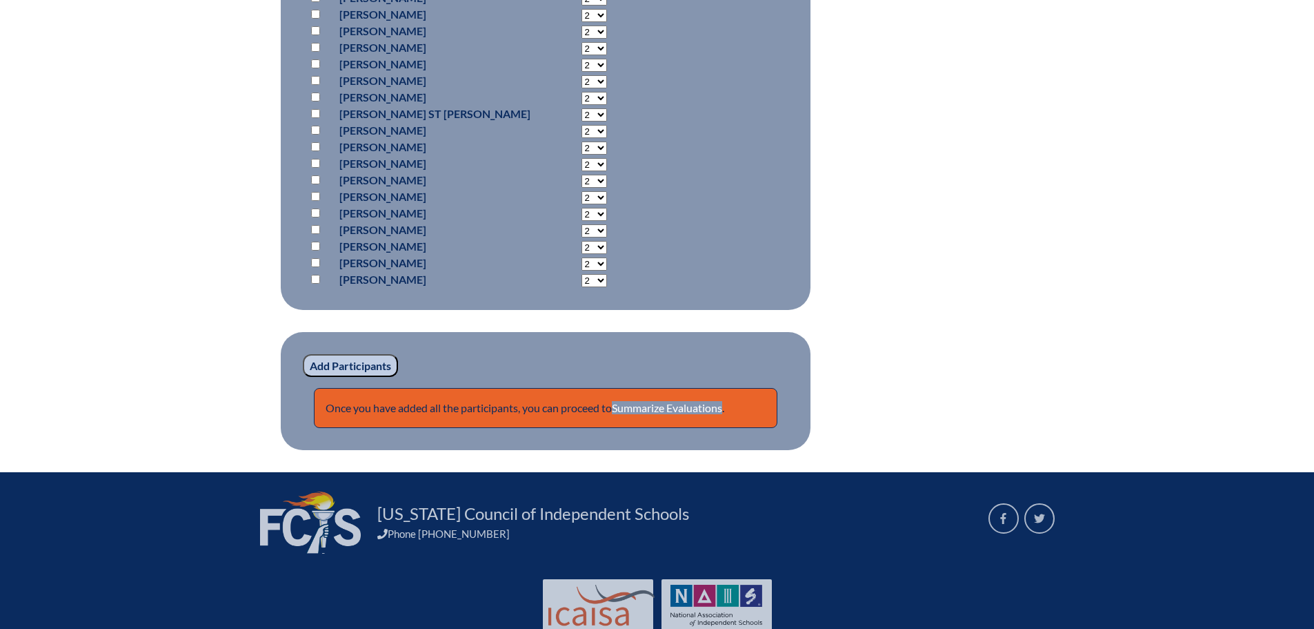
scroll to position [1333, 0]
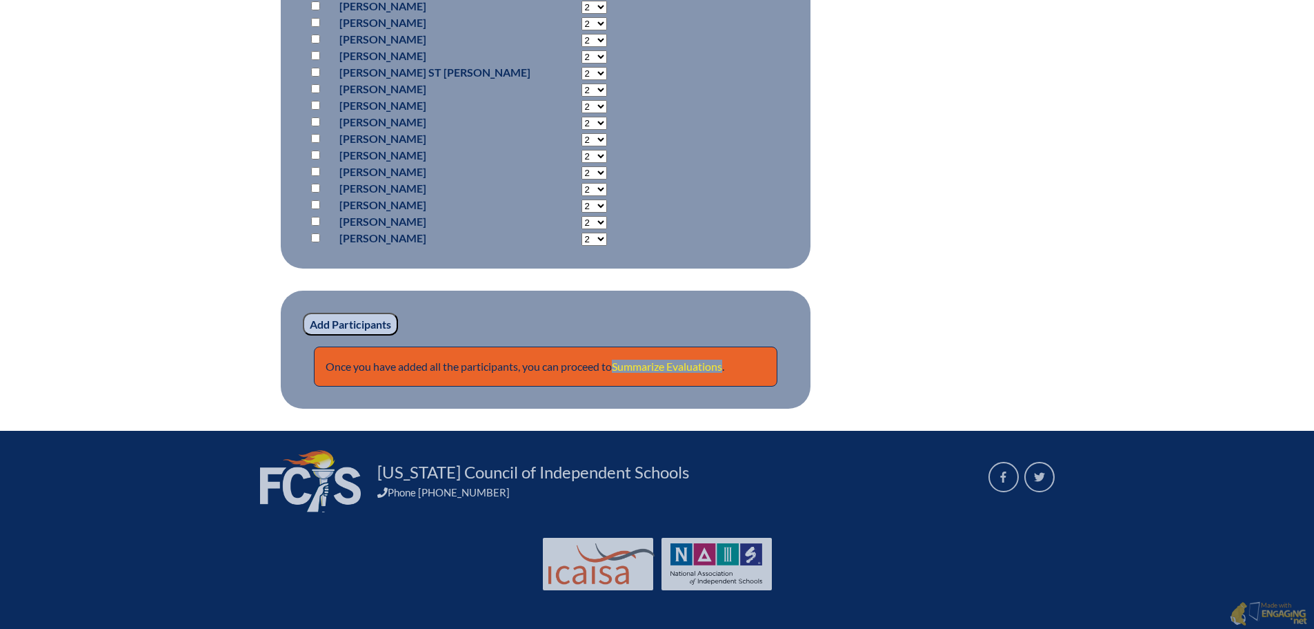
click at [671, 360] on link "Summarize Evaluations" at bounding box center [667, 365] width 110 height 13
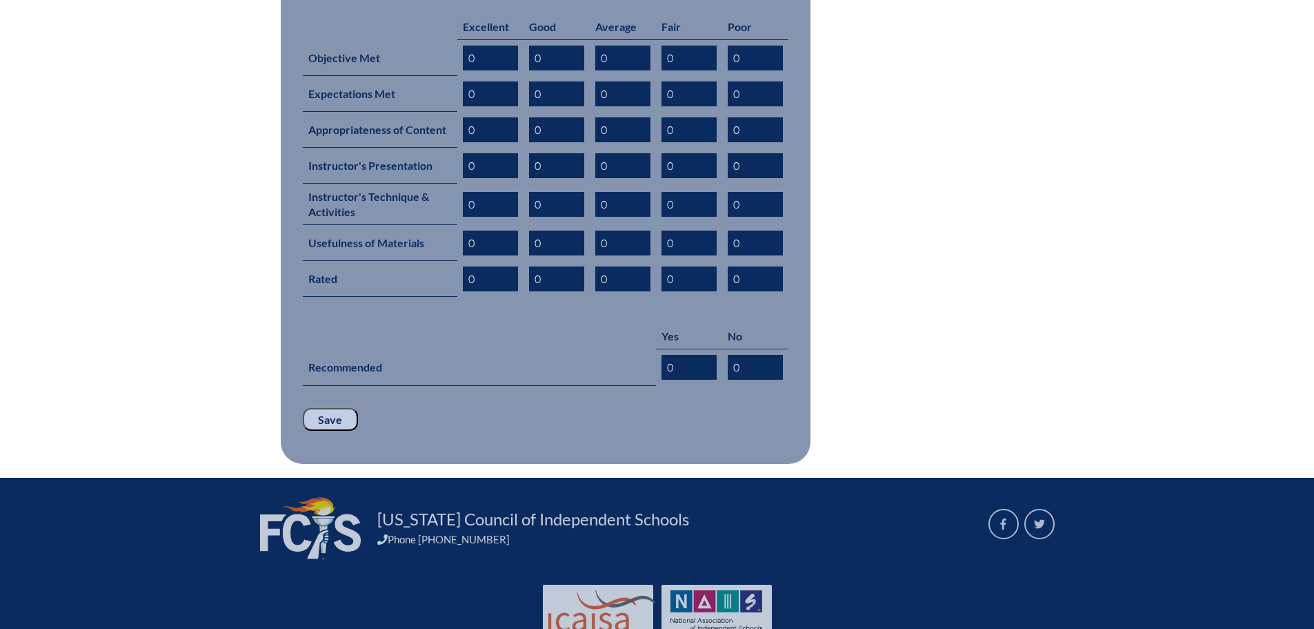
scroll to position [689, 0]
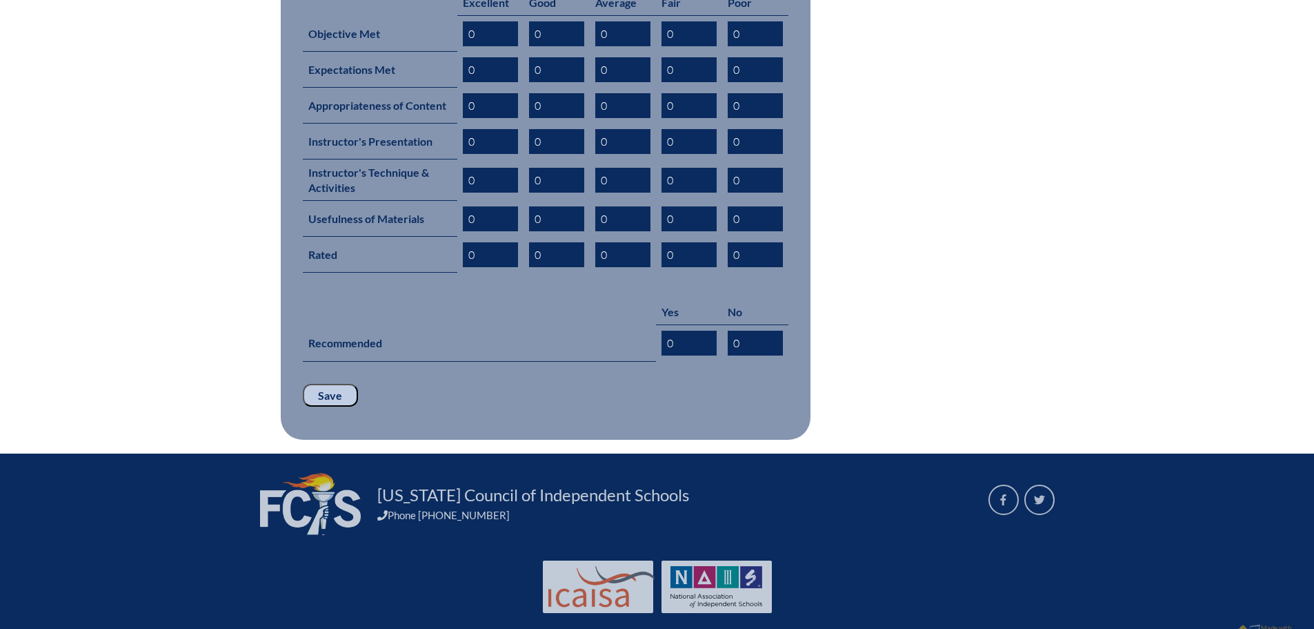
click at [335, 384] on input "Save" at bounding box center [330, 395] width 55 height 23
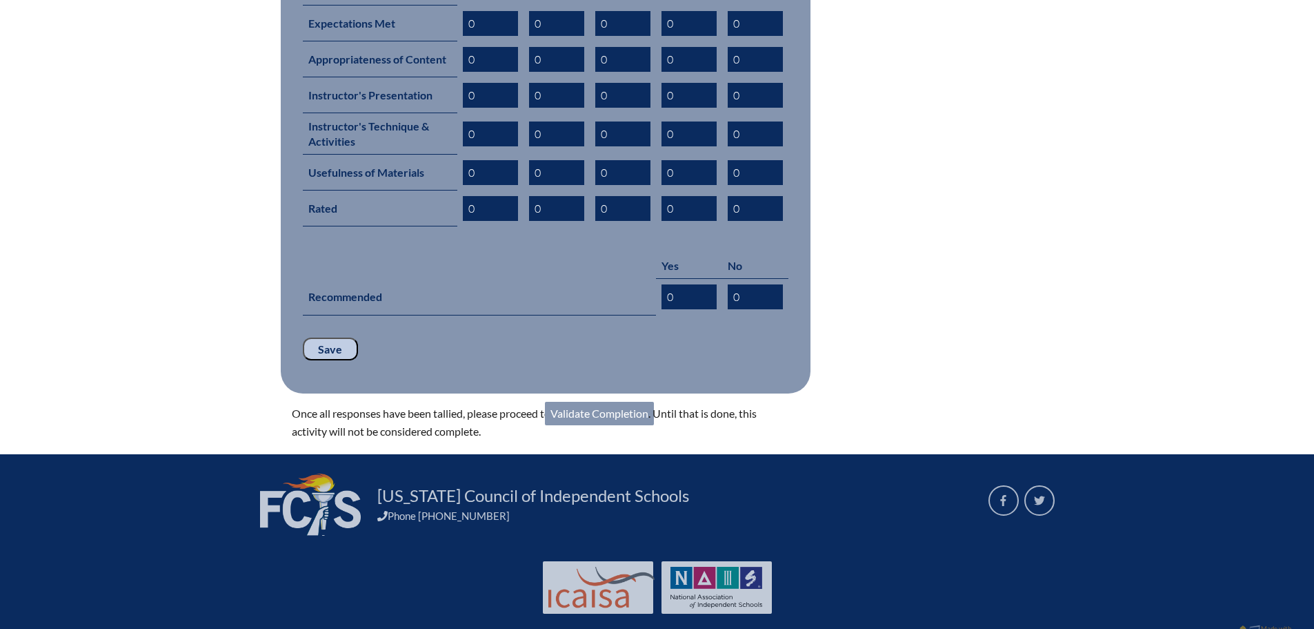
scroll to position [736, 0]
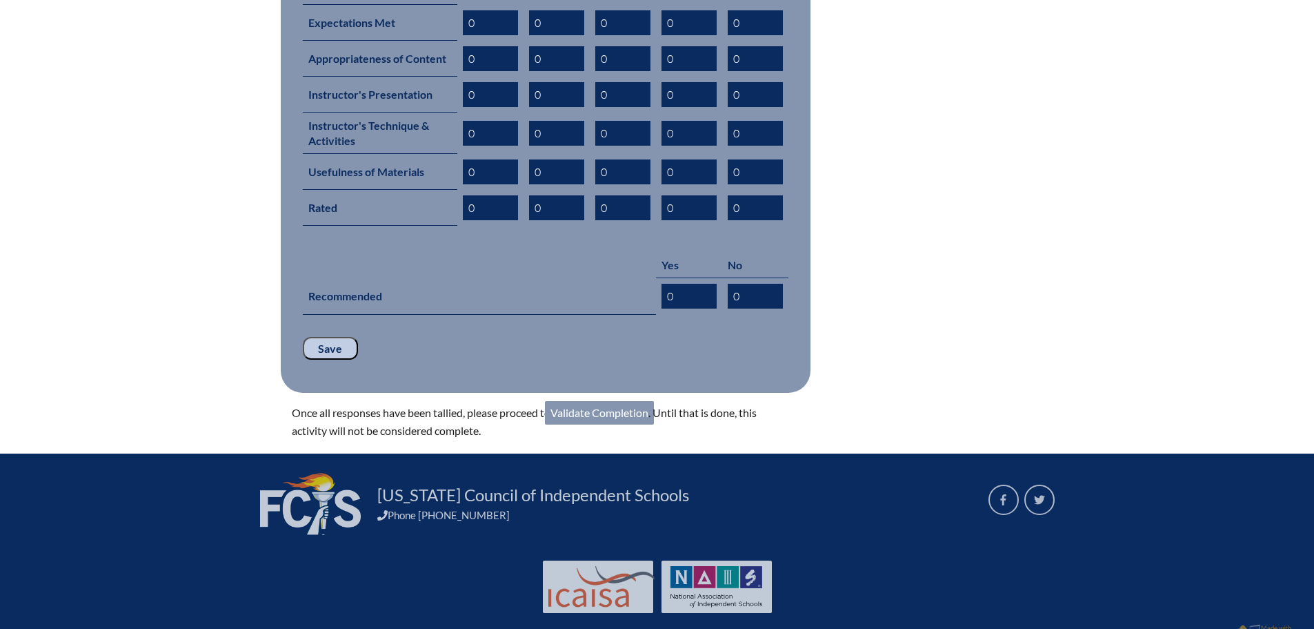
click at [614, 401] on link "Validate Completion" at bounding box center [599, 412] width 109 height 23
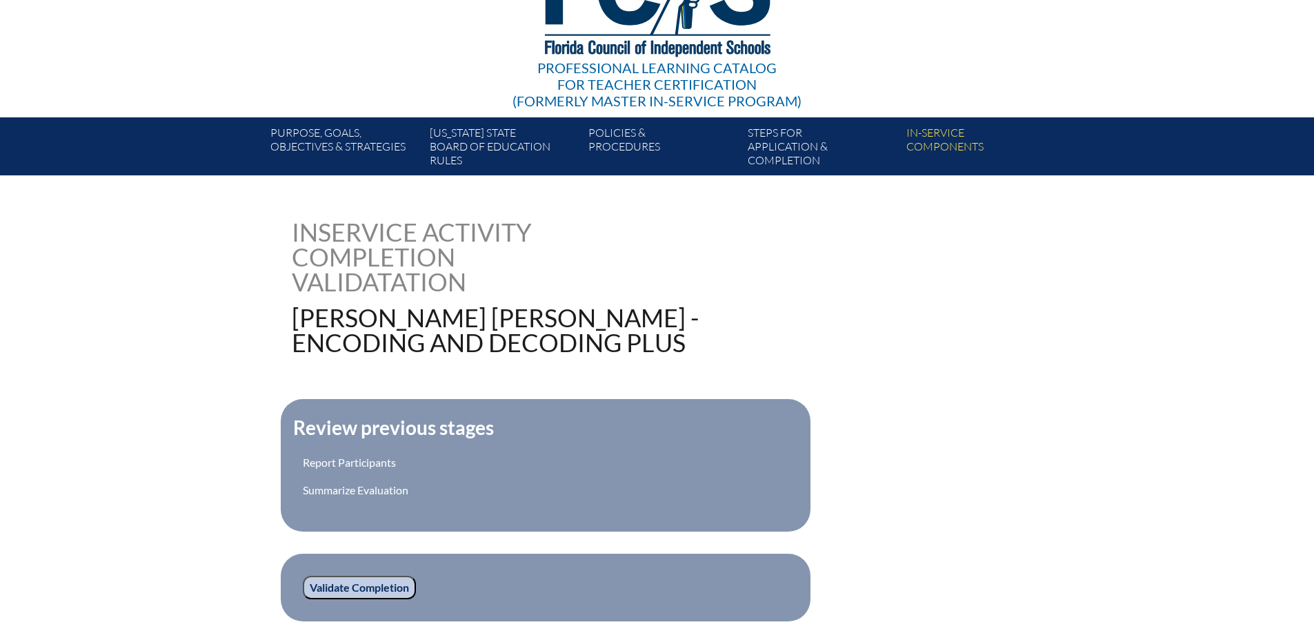
scroll to position [357, 0]
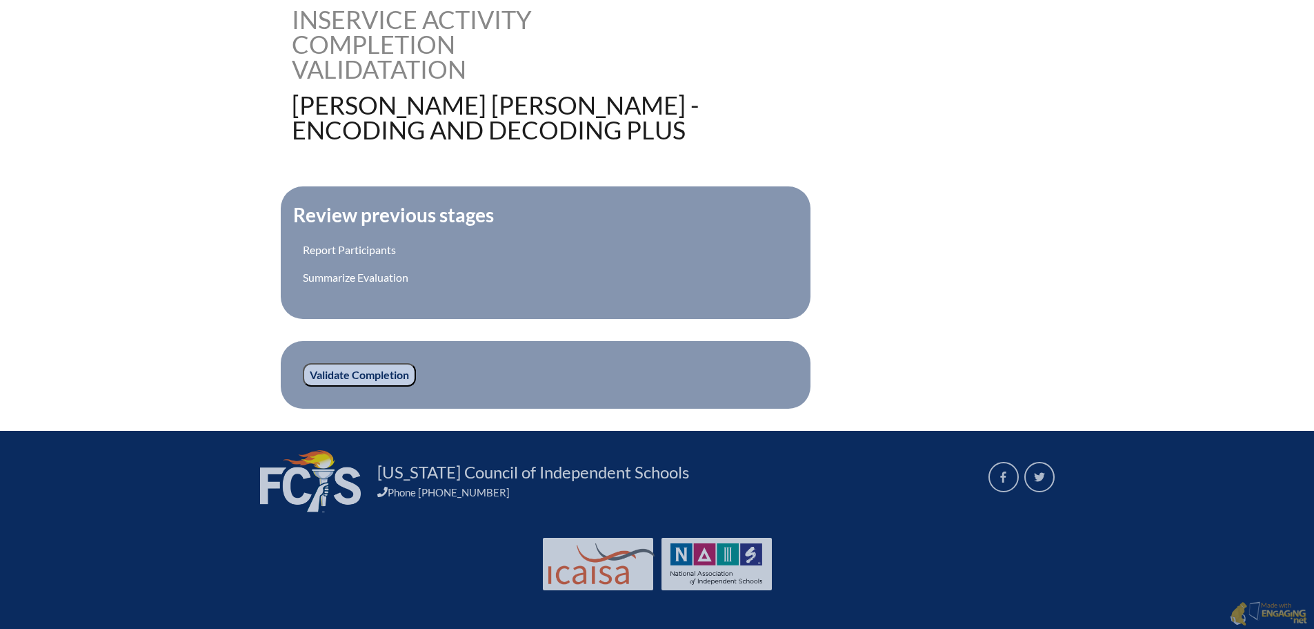
click at [387, 367] on input "Validate Completion" at bounding box center [359, 374] width 113 height 23
